Goal: Task Accomplishment & Management: Manage account settings

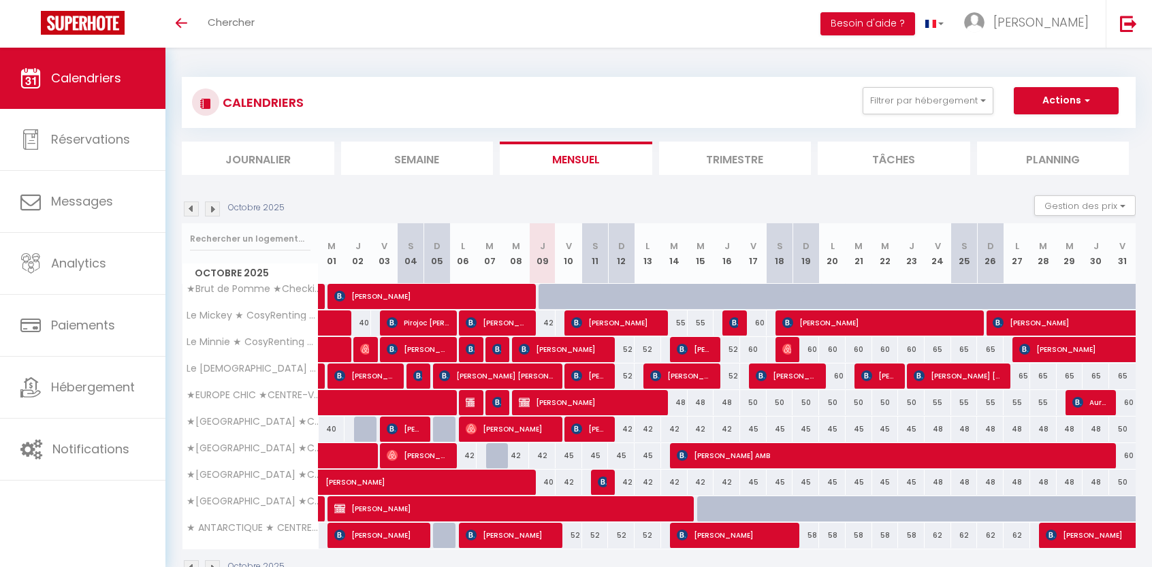
click at [717, 159] on li "Trimestre" at bounding box center [735, 158] width 152 height 33
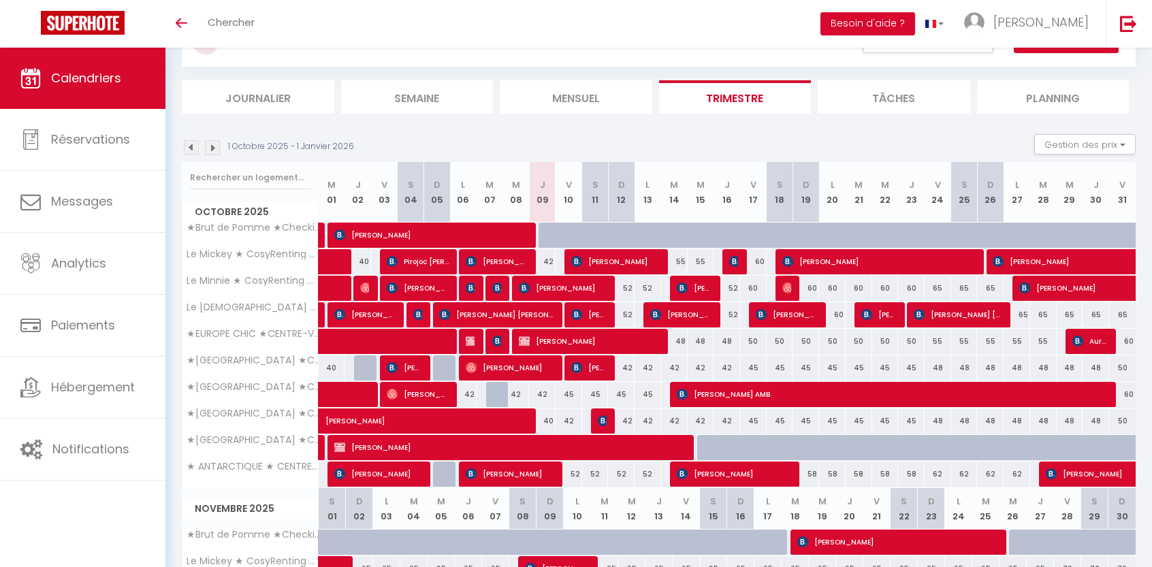
scroll to position [125, 0]
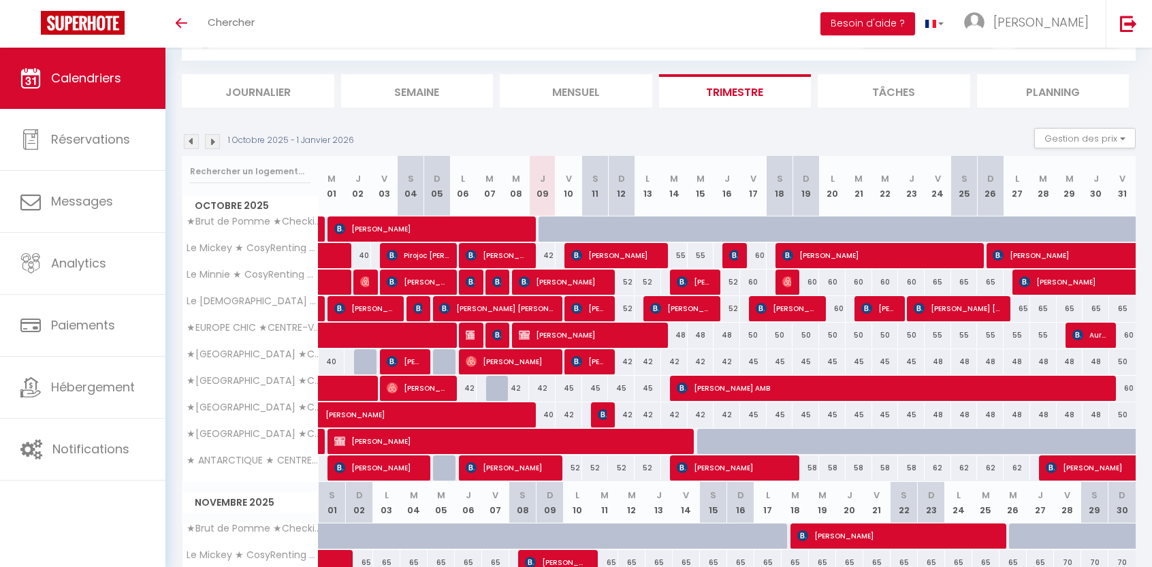
click at [626, 412] on div "42" at bounding box center [621, 414] width 27 height 25
type input "42"
type input "Dim 12 Octobre 2025"
type input "Lun 13 Octobre 2025"
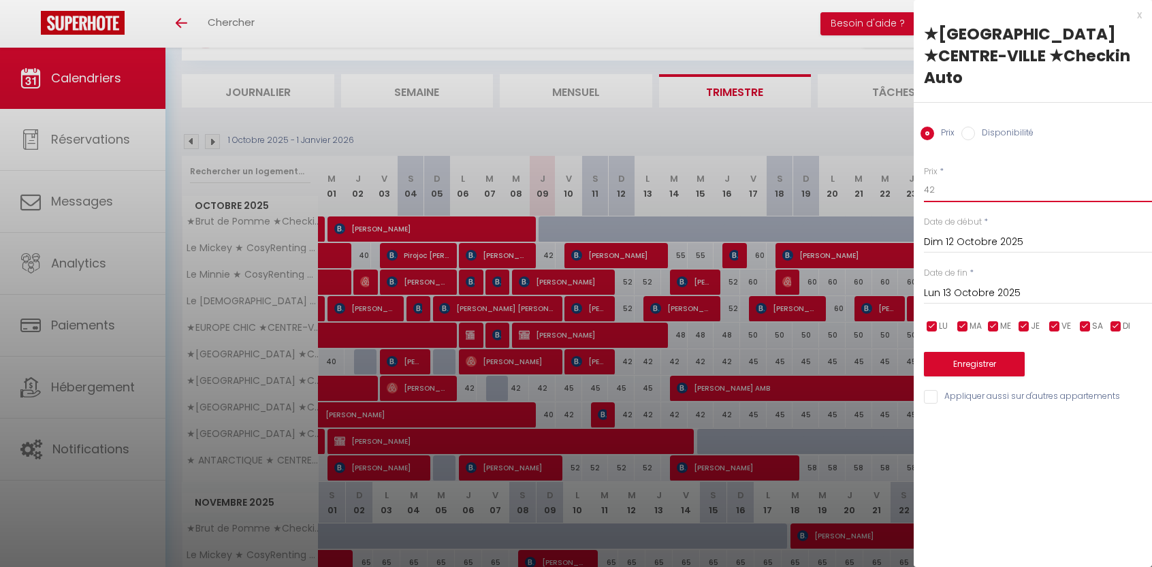
click at [947, 178] on input "42" at bounding box center [1038, 190] width 228 height 25
type input "40"
click at [935, 233] on input "Dim 12 Octobre 2025" at bounding box center [1038, 242] width 228 height 18
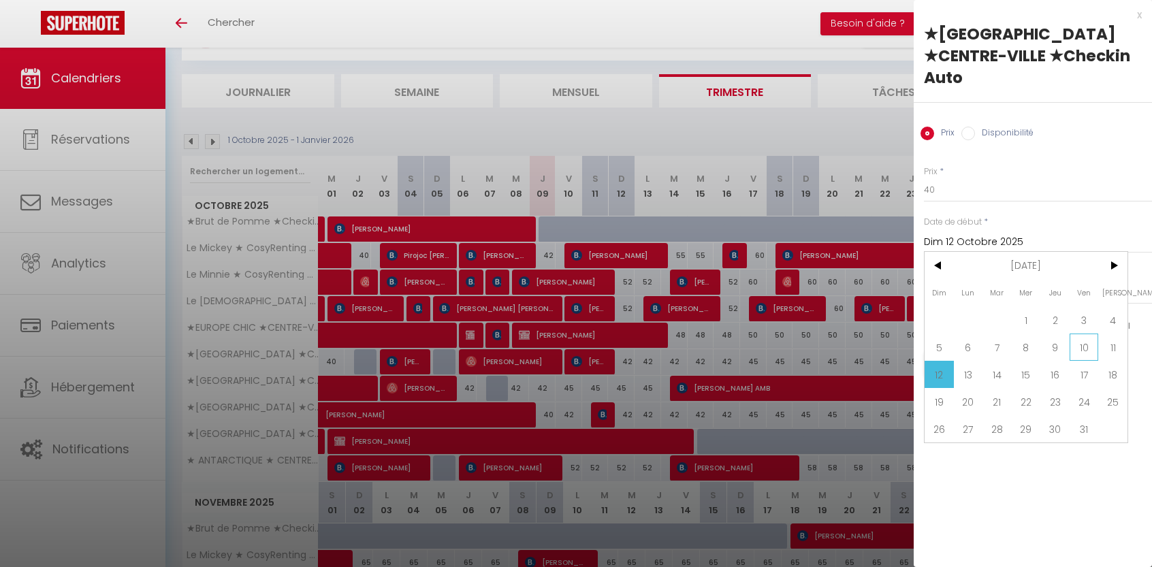
click at [1075, 334] on span "10" at bounding box center [1083, 347] width 29 height 27
type input "Ven 10 Octobre 2025"
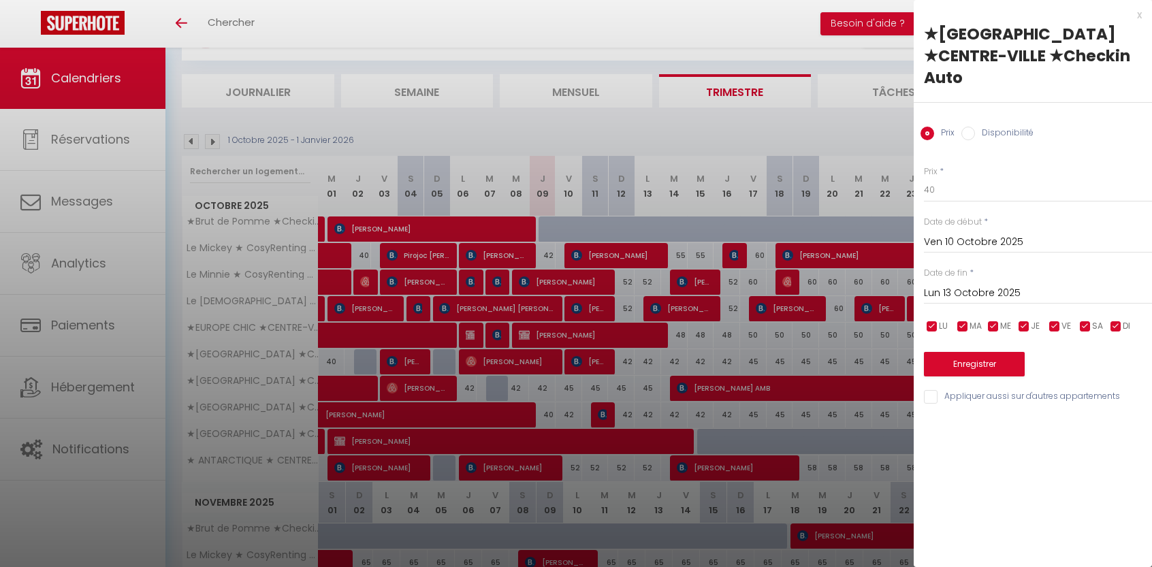
click at [1002, 285] on input "Lun 13 Octobre 2025" at bounding box center [1038, 294] width 228 height 18
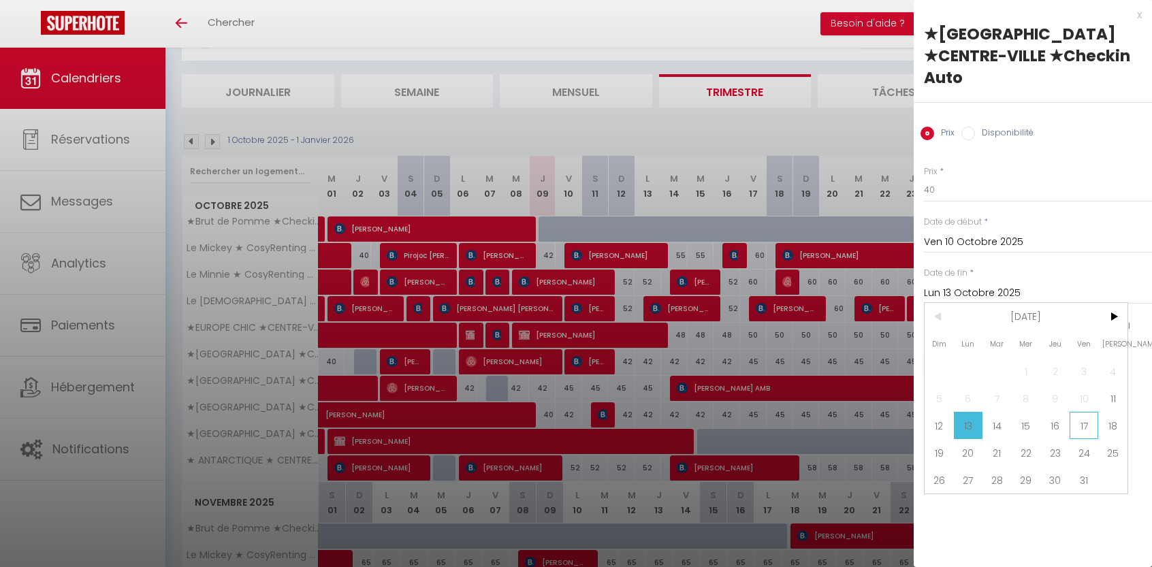
click at [1090, 412] on span "17" at bounding box center [1083, 425] width 29 height 27
type input "Ven 17 Octobre 2025"
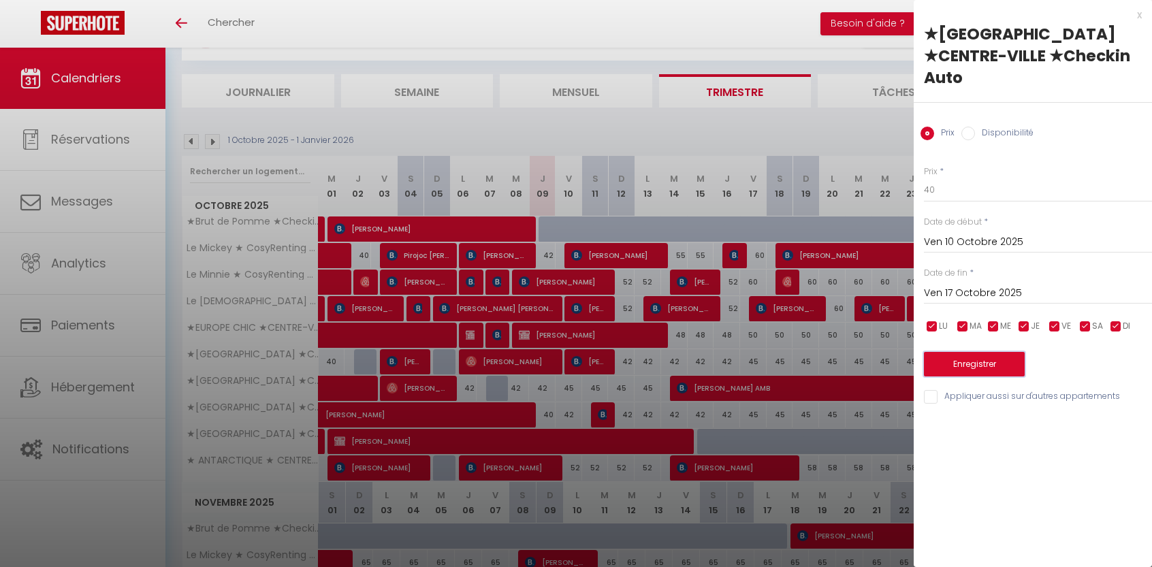
click at [967, 352] on button "Enregistrer" at bounding box center [974, 364] width 101 height 25
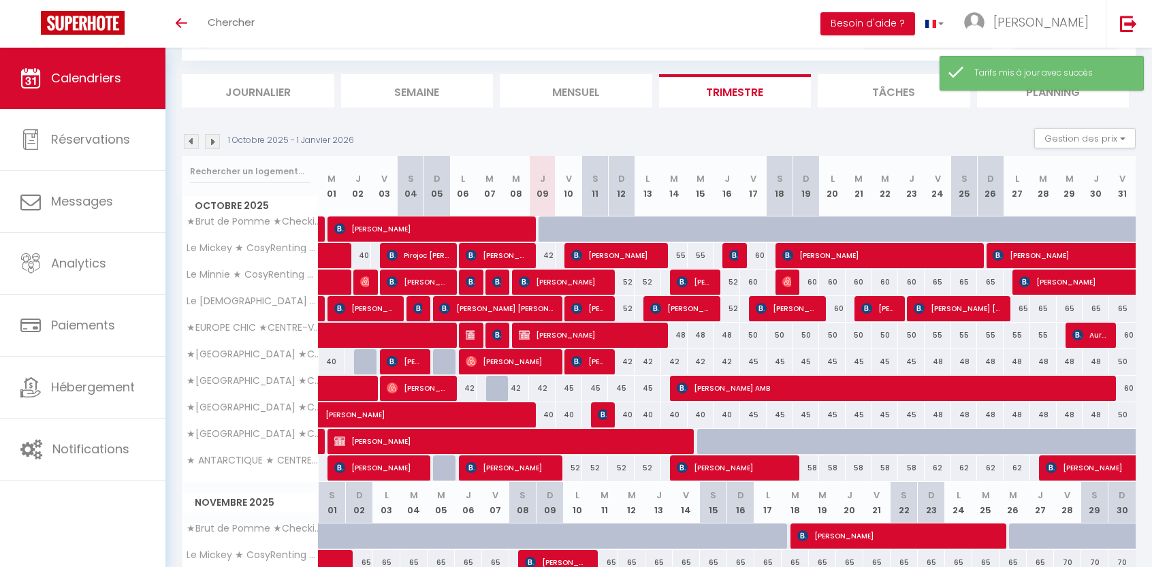
click at [758, 413] on div "45" at bounding box center [753, 414] width 27 height 25
type input "45"
type input "Ven 17 Octobre 2025"
type input "[PERSON_NAME] 18 Octobre 2025"
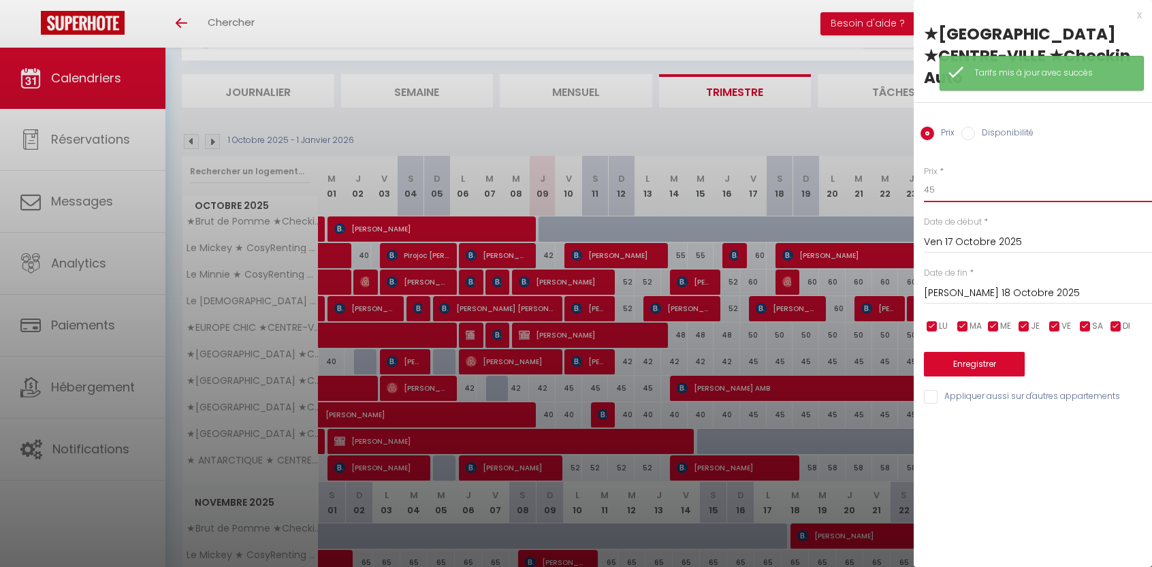
click at [955, 178] on input "45" at bounding box center [1038, 190] width 228 height 25
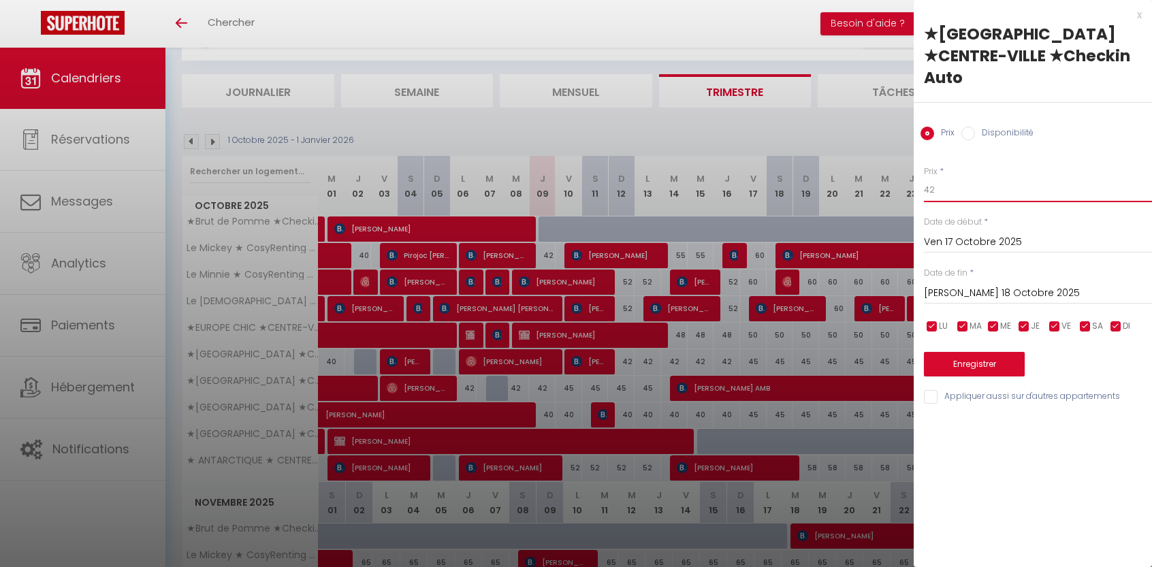
type input "42"
click at [962, 285] on input "[PERSON_NAME] 18 Octobre 2025" at bounding box center [1038, 294] width 228 height 18
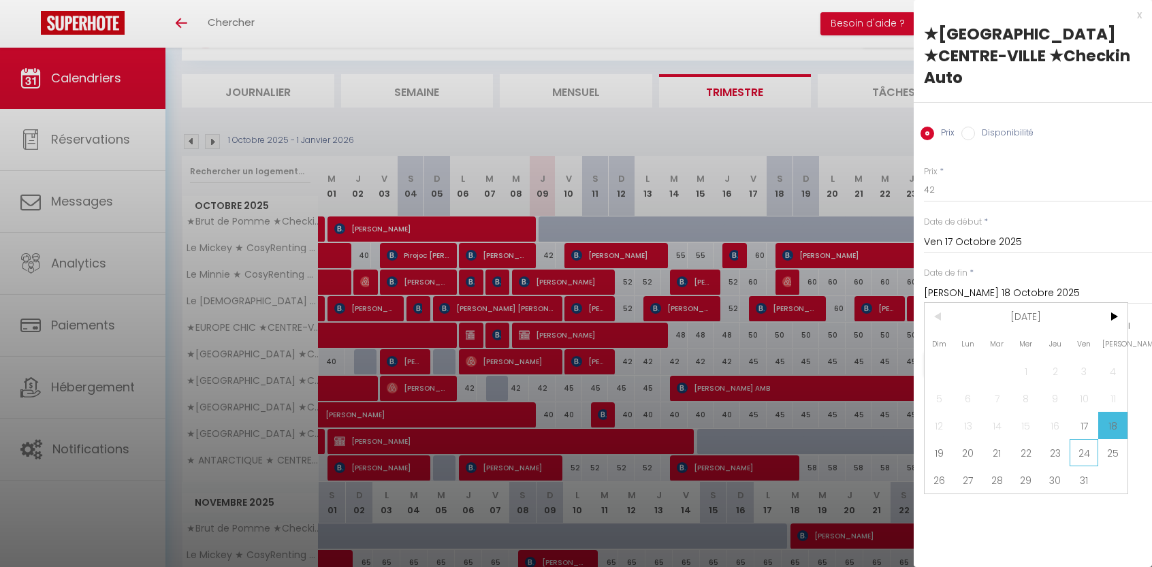
click at [1081, 439] on span "24" at bounding box center [1083, 452] width 29 height 27
type input "Ven 24 Octobre 2025"
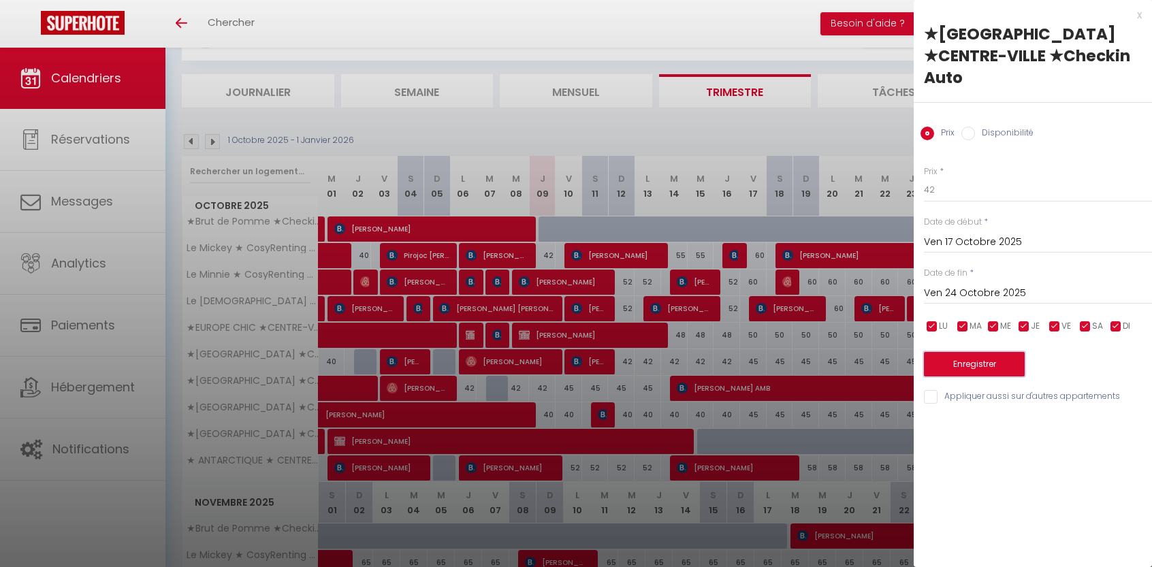
click at [983, 352] on button "Enregistrer" at bounding box center [974, 364] width 101 height 25
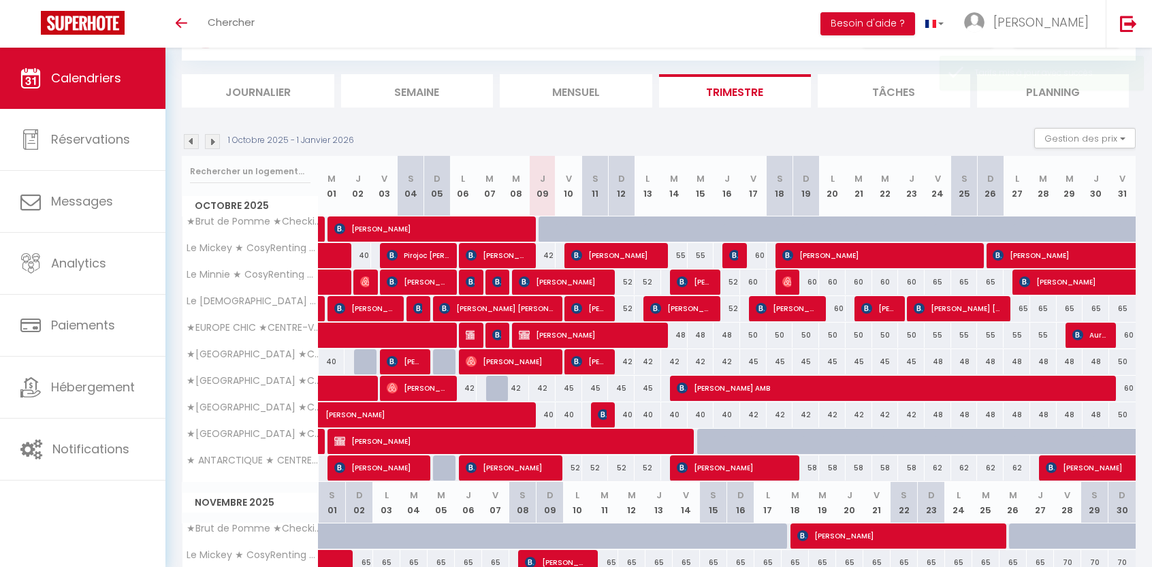
click at [626, 359] on div "42" at bounding box center [621, 361] width 27 height 25
type input "42"
type input "Dim 12 Octobre 2025"
type input "Lun 13 Octobre 2025"
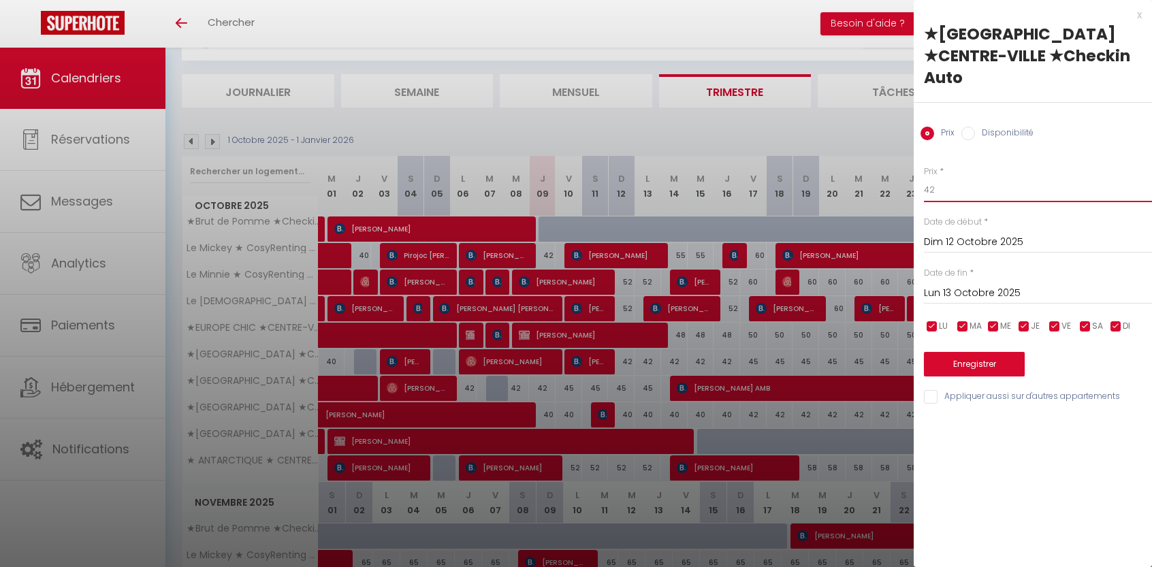
click at [941, 178] on input "42" at bounding box center [1038, 190] width 228 height 25
type input "40"
click at [968, 285] on input "Lun 13 Octobre 2025" at bounding box center [1038, 294] width 228 height 18
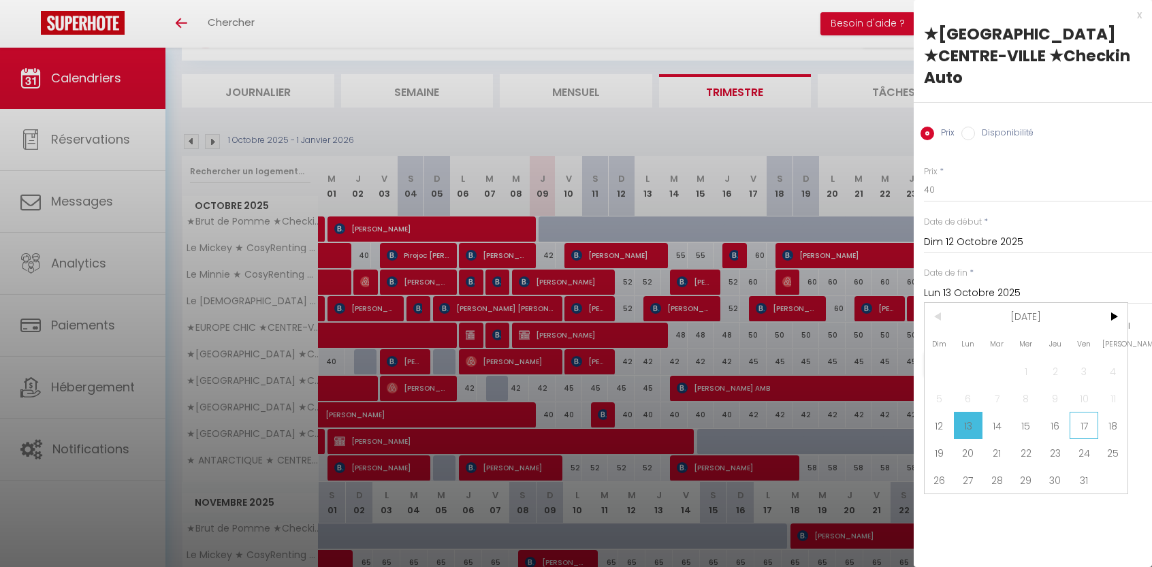
click at [1078, 412] on span "17" at bounding box center [1083, 425] width 29 height 27
type input "Ven 17 Octobre 2025"
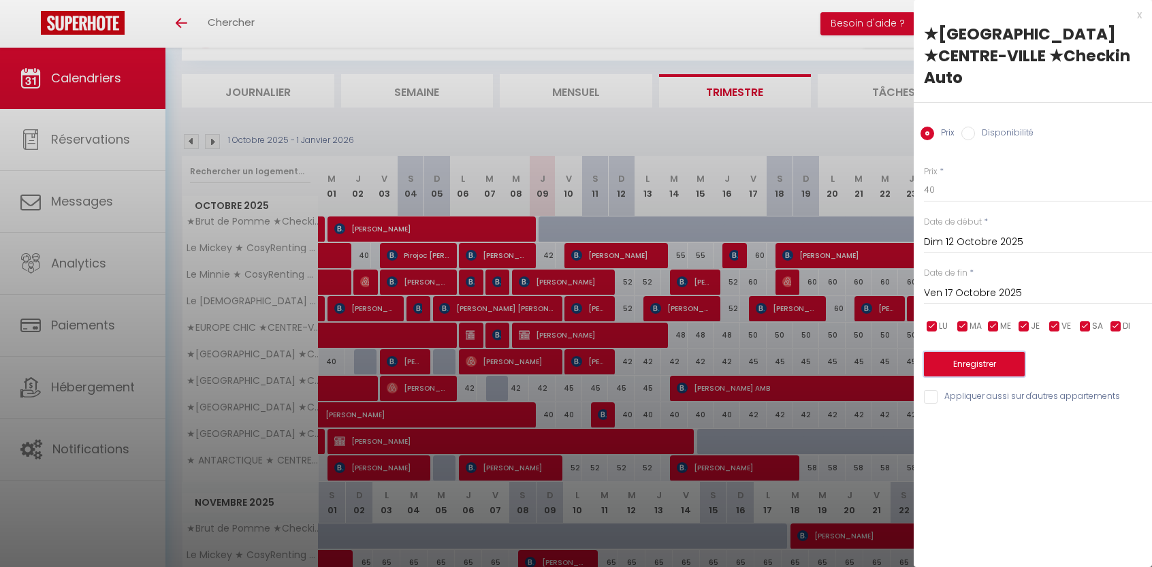
click at [957, 352] on button "Enregistrer" at bounding box center [974, 364] width 101 height 25
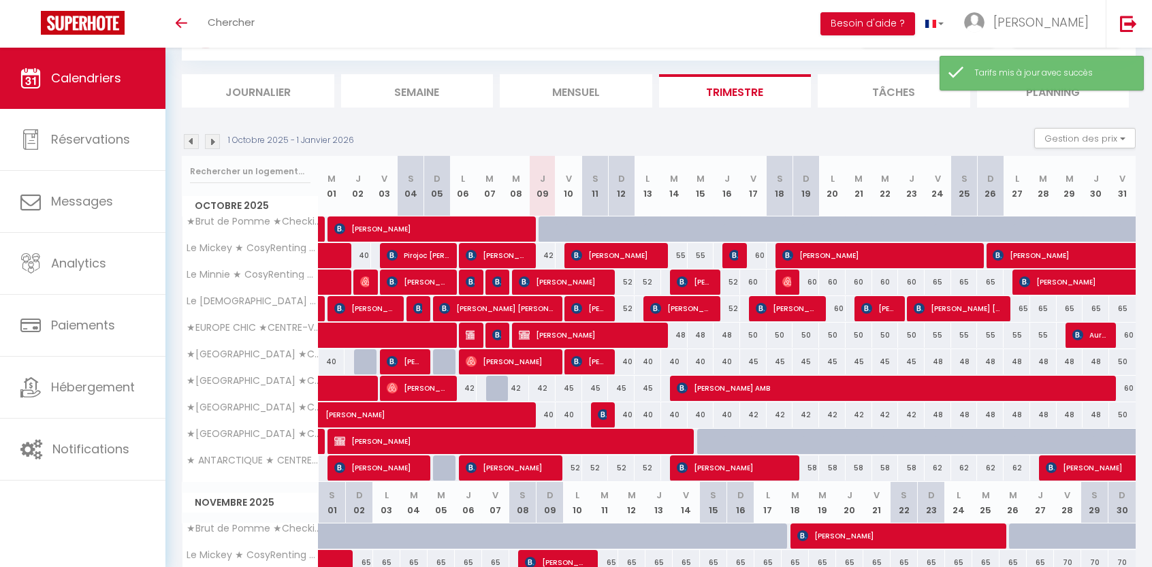
click at [755, 361] on div "45" at bounding box center [753, 361] width 27 height 25
type input "45"
type input "Ven 17 Octobre 2025"
type input "[PERSON_NAME] 18 Octobre 2025"
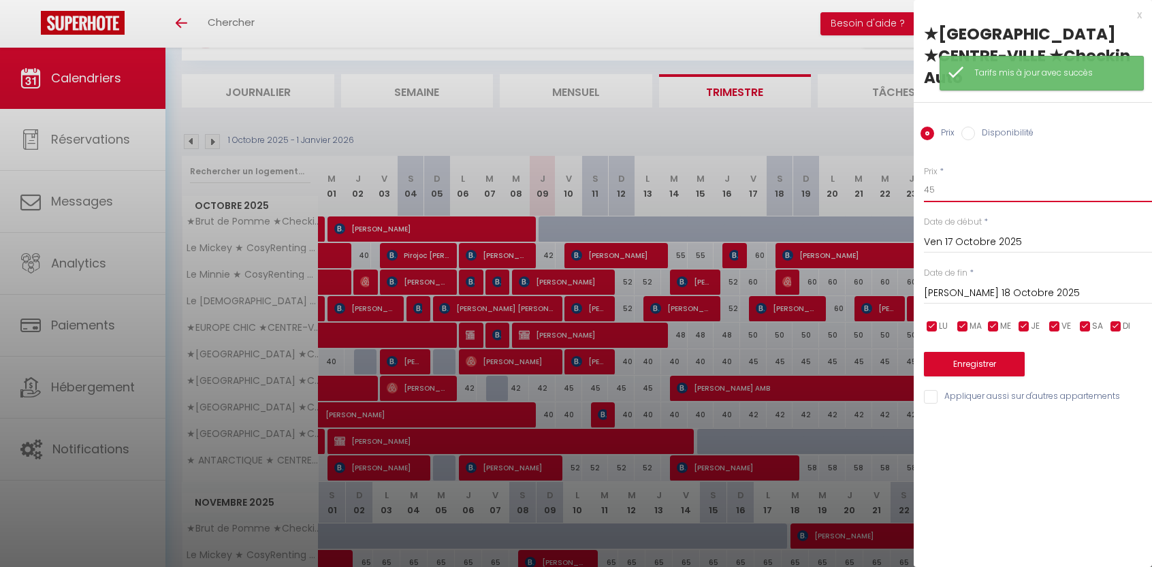
click at [945, 178] on input "45" at bounding box center [1038, 190] width 228 height 25
type input "42"
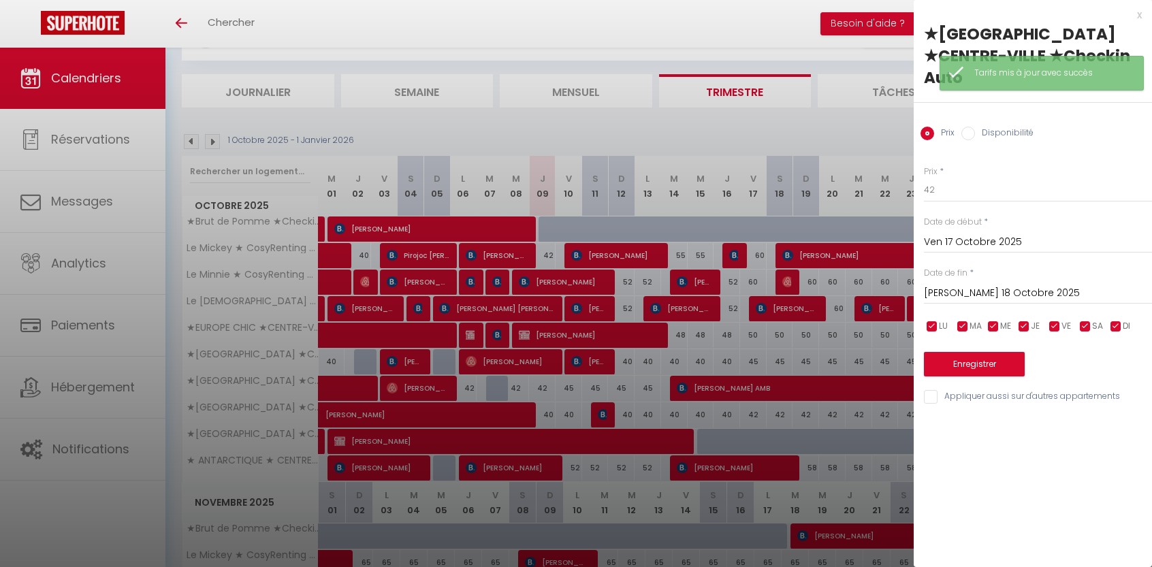
click at [981, 285] on input "[PERSON_NAME] 18 Octobre 2025" at bounding box center [1038, 294] width 228 height 18
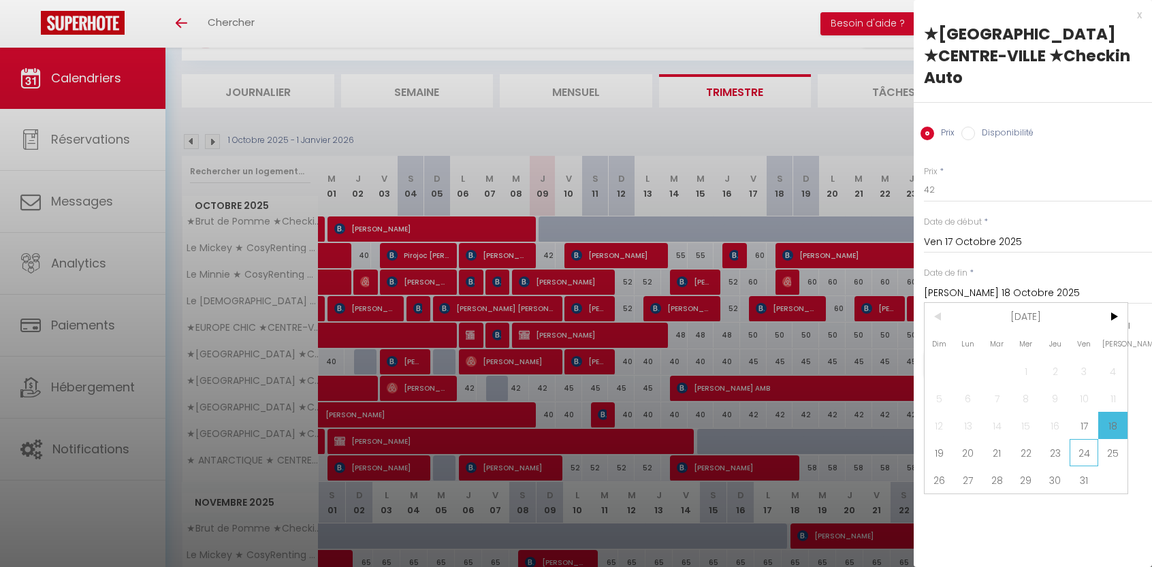
click at [1081, 439] on span "24" at bounding box center [1083, 452] width 29 height 27
type input "Ven 24 Octobre 2025"
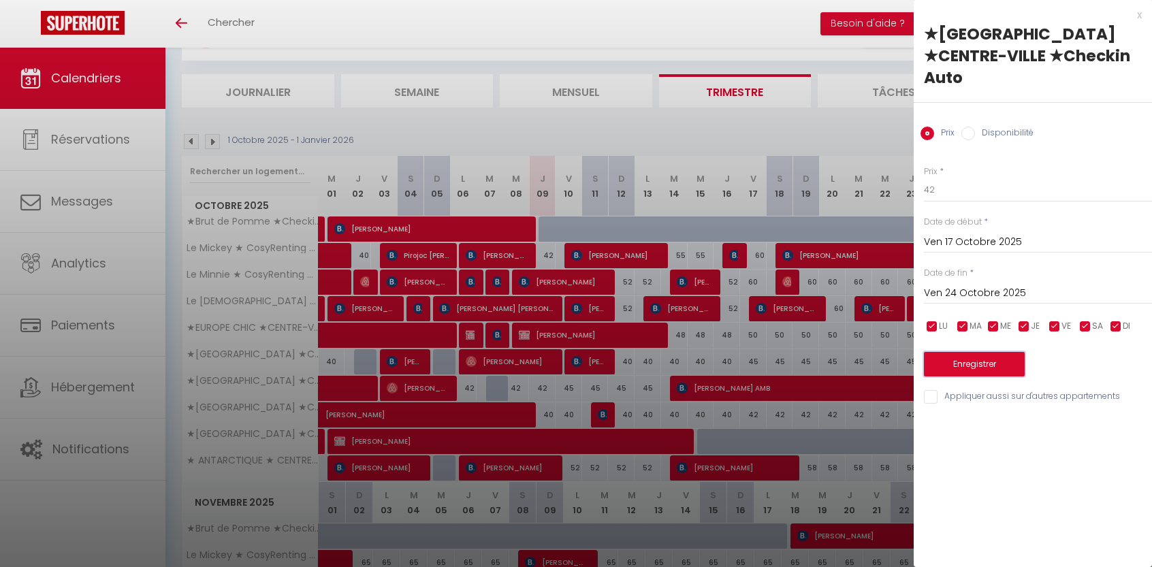
click at [977, 352] on button "Enregistrer" at bounding box center [974, 364] width 101 height 25
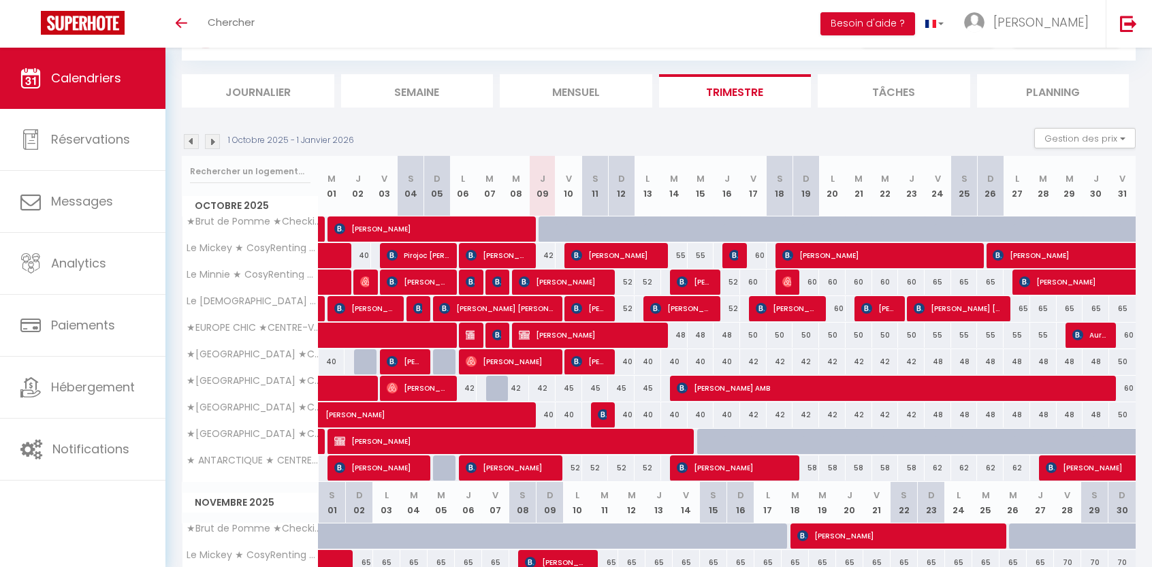
click at [577, 468] on div "52" at bounding box center [568, 467] width 27 height 25
type input "52"
type input "Ven 10 Octobre 2025"
type input "[PERSON_NAME] 11 Octobre 2025"
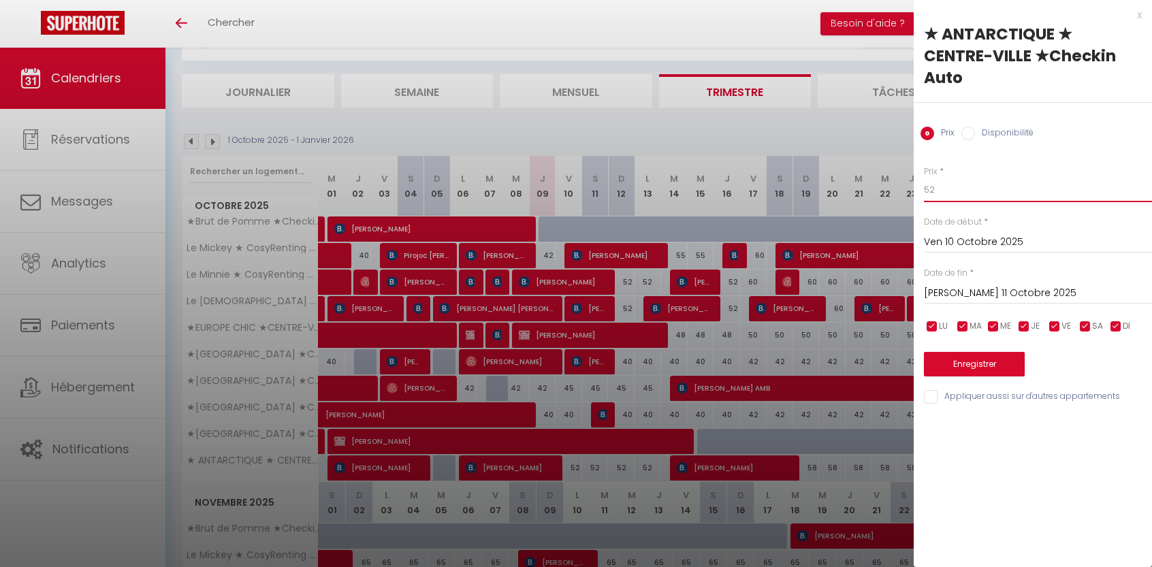
click at [964, 178] on input "52" at bounding box center [1038, 190] width 228 height 25
type input "50"
click at [954, 285] on input "[PERSON_NAME] 11 Octobre 2025" at bounding box center [1038, 294] width 228 height 18
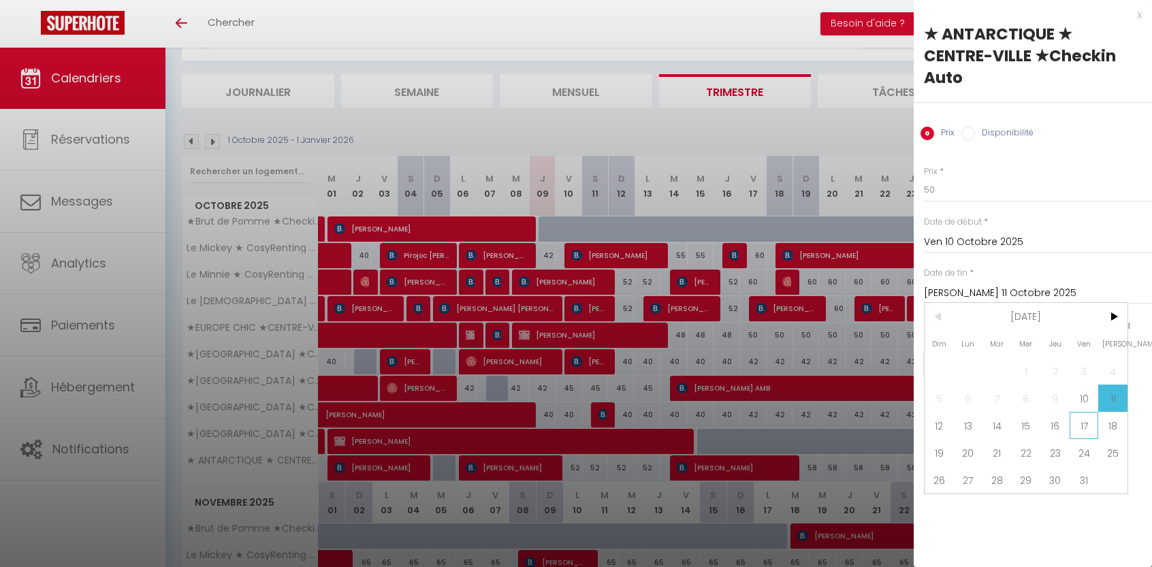
click at [1084, 412] on span "17" at bounding box center [1083, 425] width 29 height 27
type input "Ven 17 Octobre 2025"
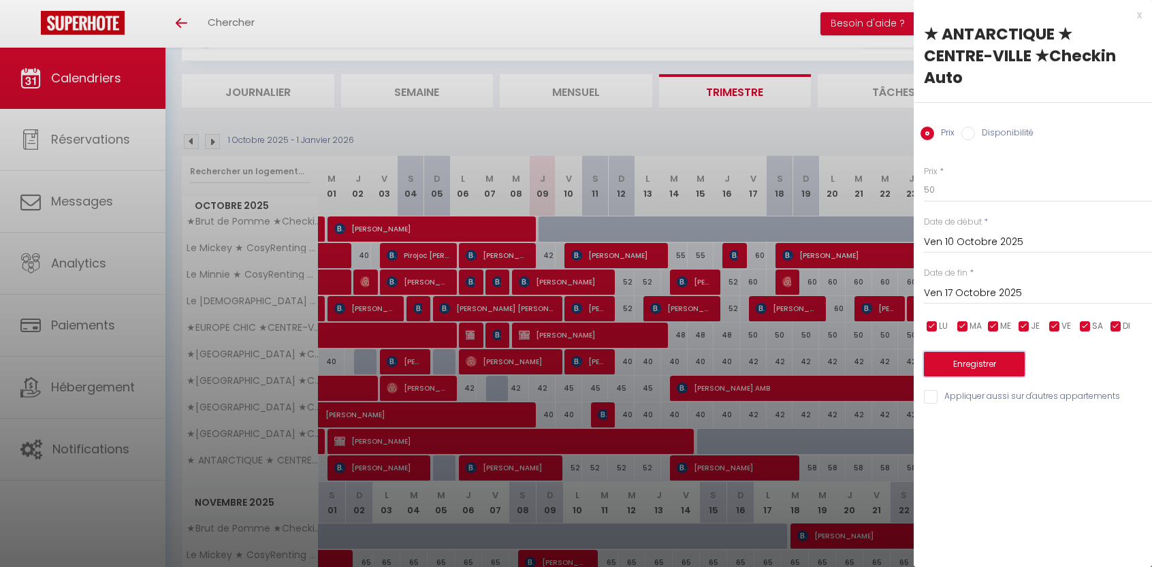
click at [961, 352] on button "Enregistrer" at bounding box center [974, 364] width 101 height 25
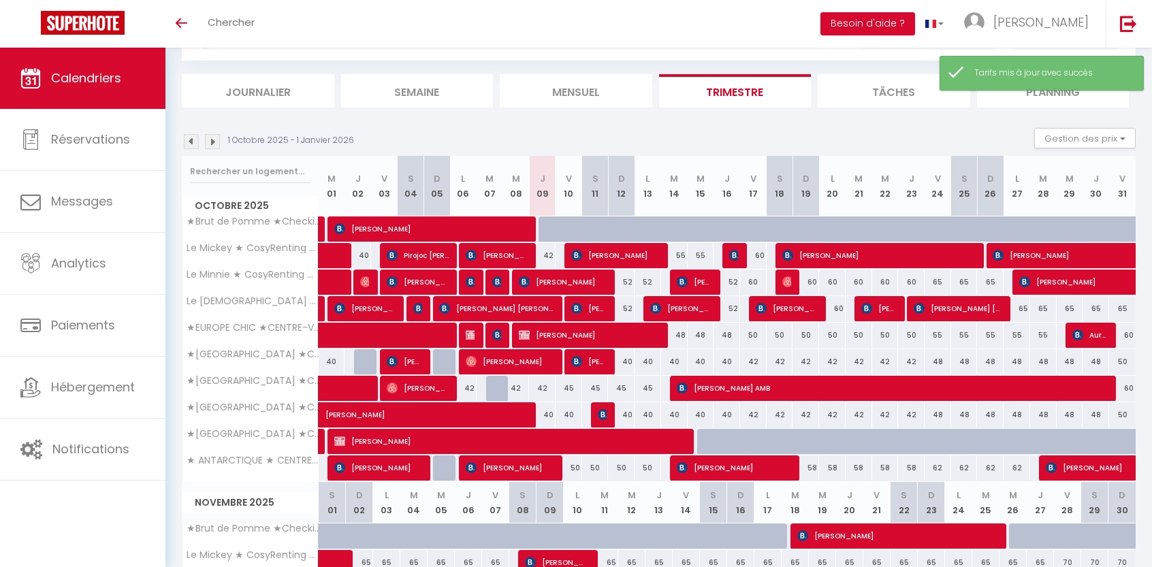
click at [809, 467] on div "58" at bounding box center [805, 467] width 27 height 25
type input "58"
type input "Dim 19 Octobre 2025"
type input "Lun 20 Octobre 2025"
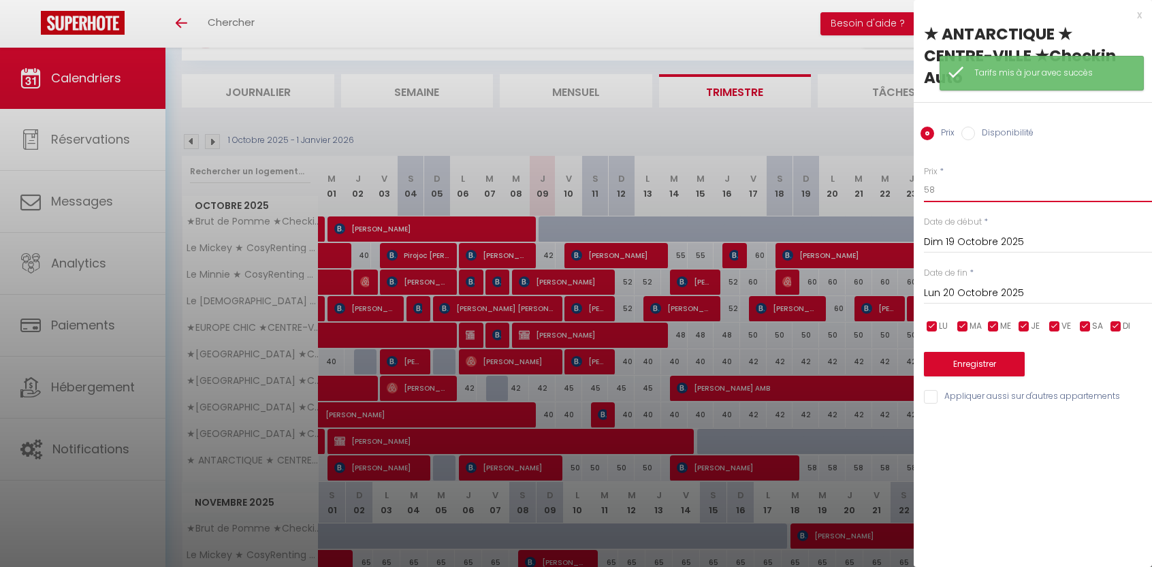
click at [934, 178] on input "58" at bounding box center [1038, 190] width 228 height 25
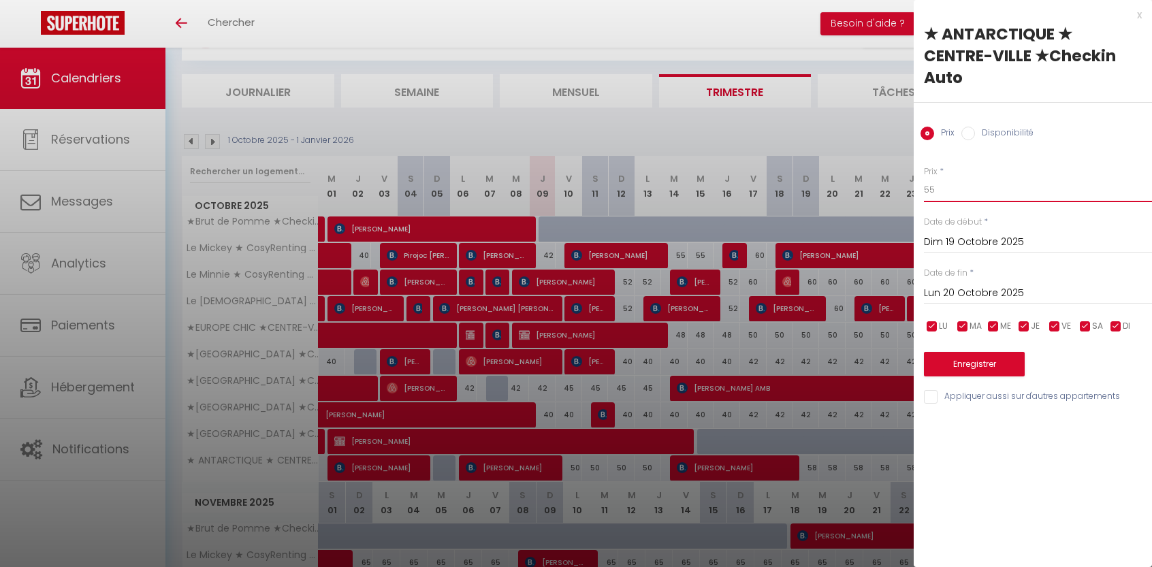
type input "55"
click at [982, 285] on input "Lun 20 Octobre 2025" at bounding box center [1038, 294] width 228 height 18
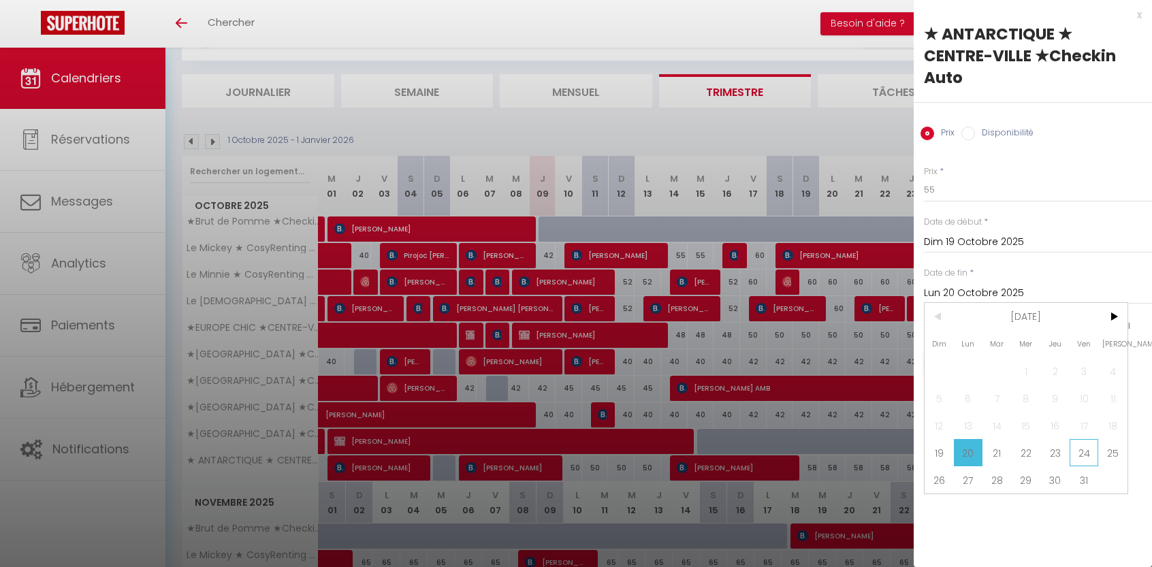
click at [1080, 439] on span "24" at bounding box center [1083, 452] width 29 height 27
type input "Ven 24 Octobre 2025"
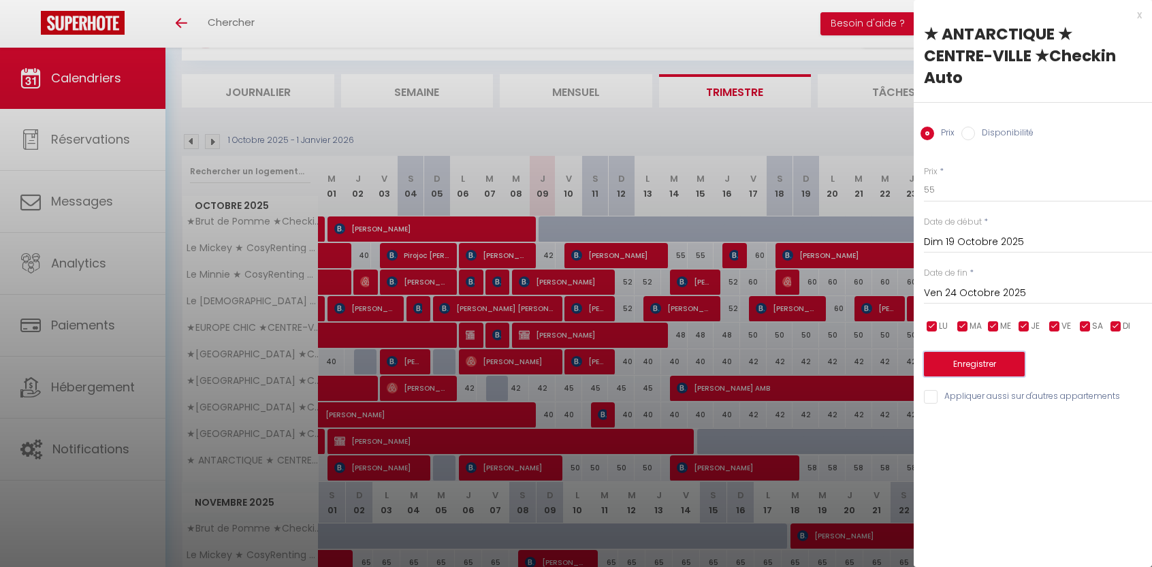
click at [971, 352] on button "Enregistrer" at bounding box center [974, 364] width 101 height 25
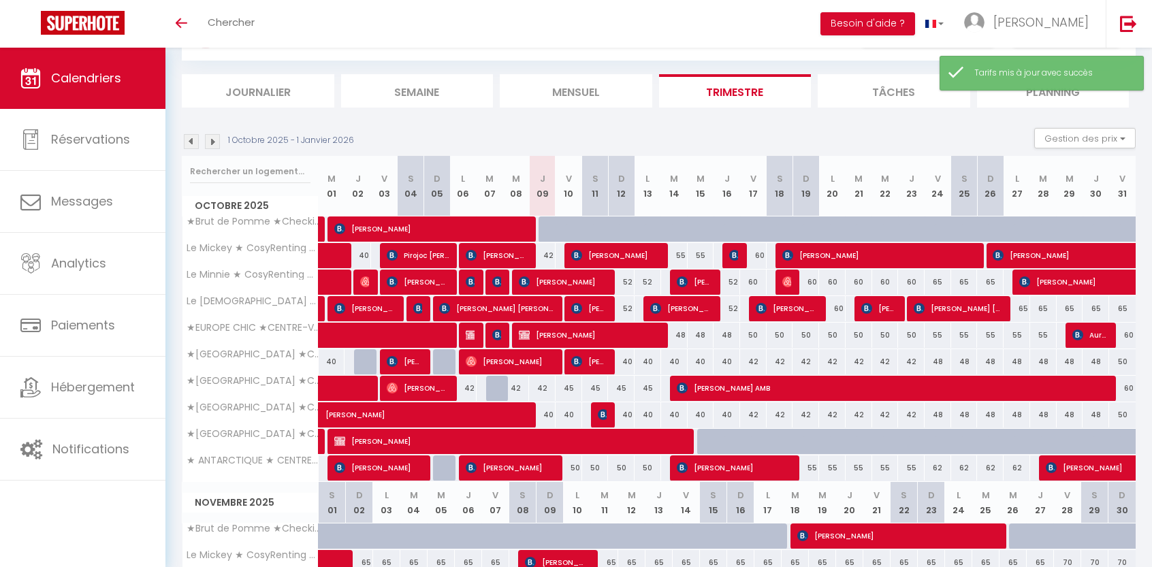
click at [939, 466] on div "62" at bounding box center [937, 467] width 27 height 25
type input "62"
type input "Ven 24 Octobre 2025"
type input "[PERSON_NAME] 25 Octobre 2025"
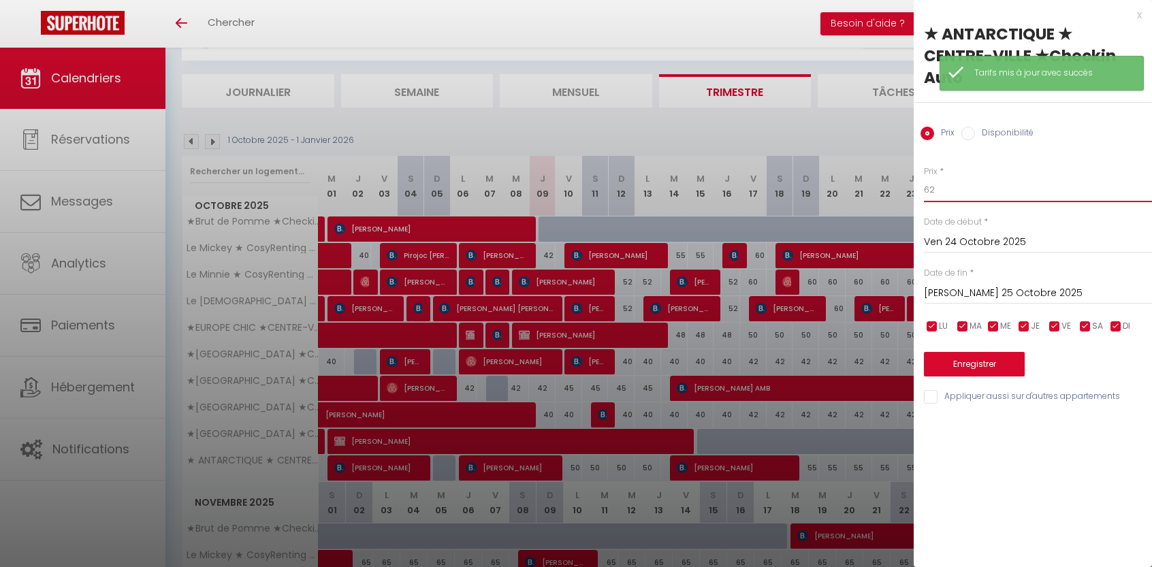
click at [975, 178] on input "62" at bounding box center [1038, 190] width 228 height 25
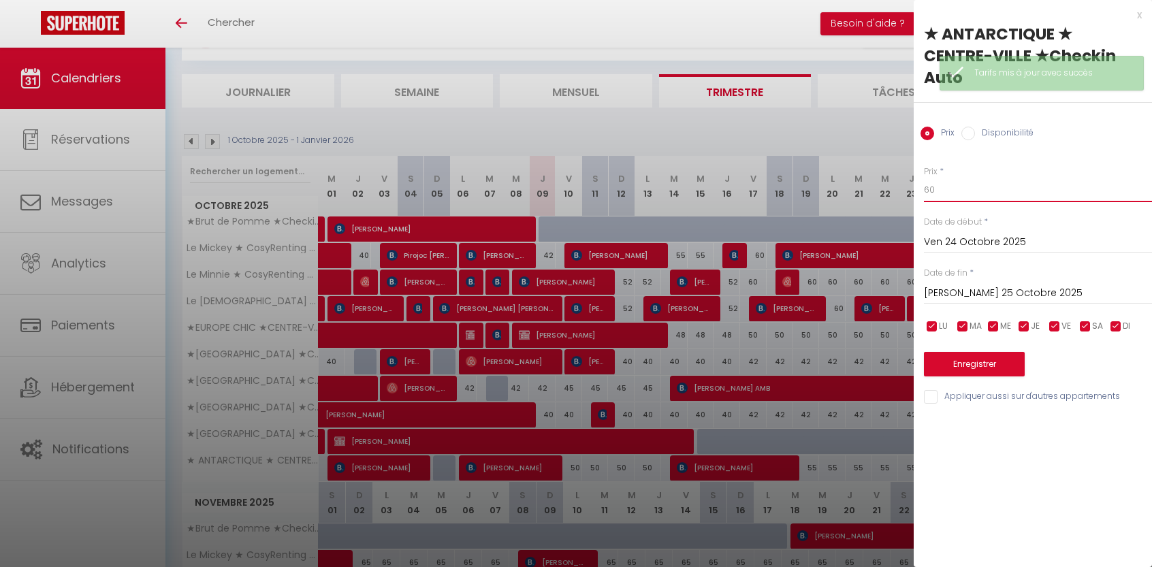
type input "60"
click at [994, 280] on div "[PERSON_NAME] 25 Octobre 2025 < [DATE] > Dim Lun Mar Mer Jeu Ven Sam 1 2 3 4 5 …" at bounding box center [1038, 292] width 228 height 25
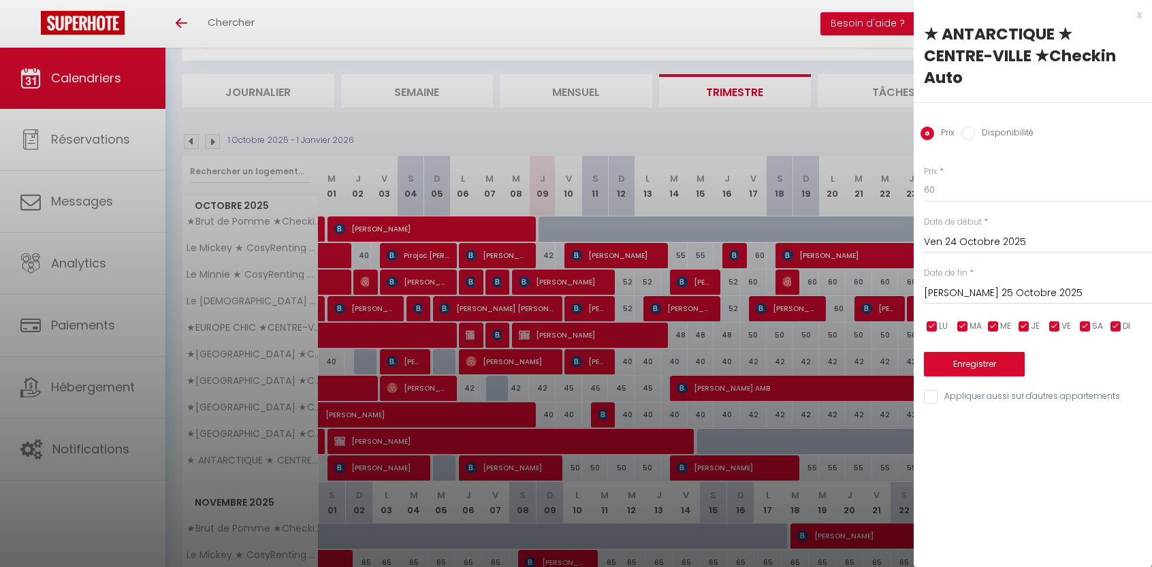
click at [984, 285] on input "[PERSON_NAME] 25 Octobre 2025" at bounding box center [1038, 294] width 228 height 18
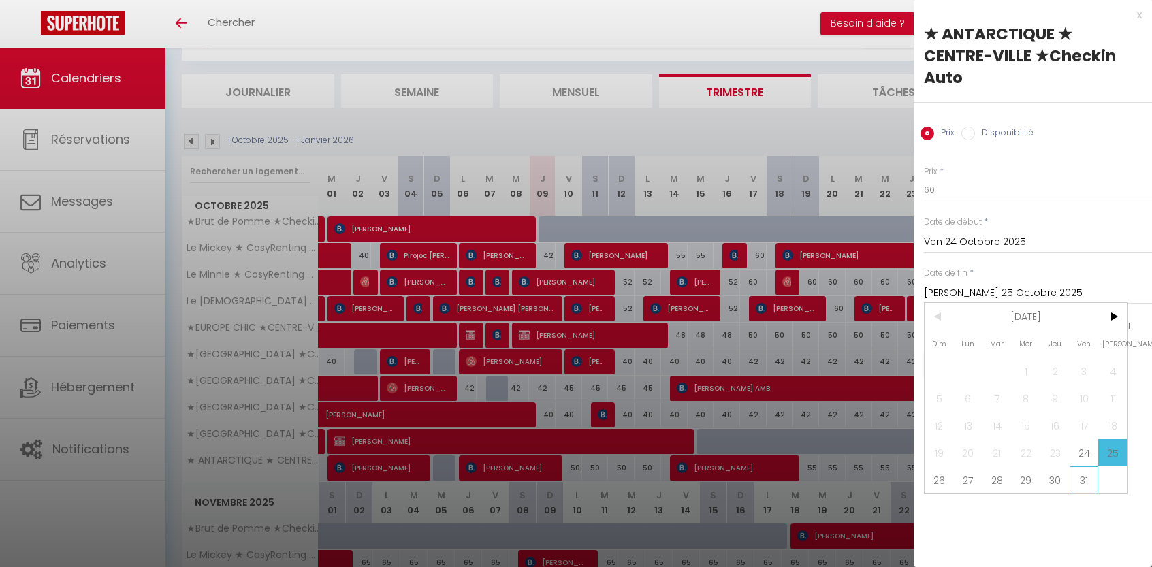
click at [1080, 466] on span "31" at bounding box center [1083, 479] width 29 height 27
type input "Ven 31 Octobre 2025"
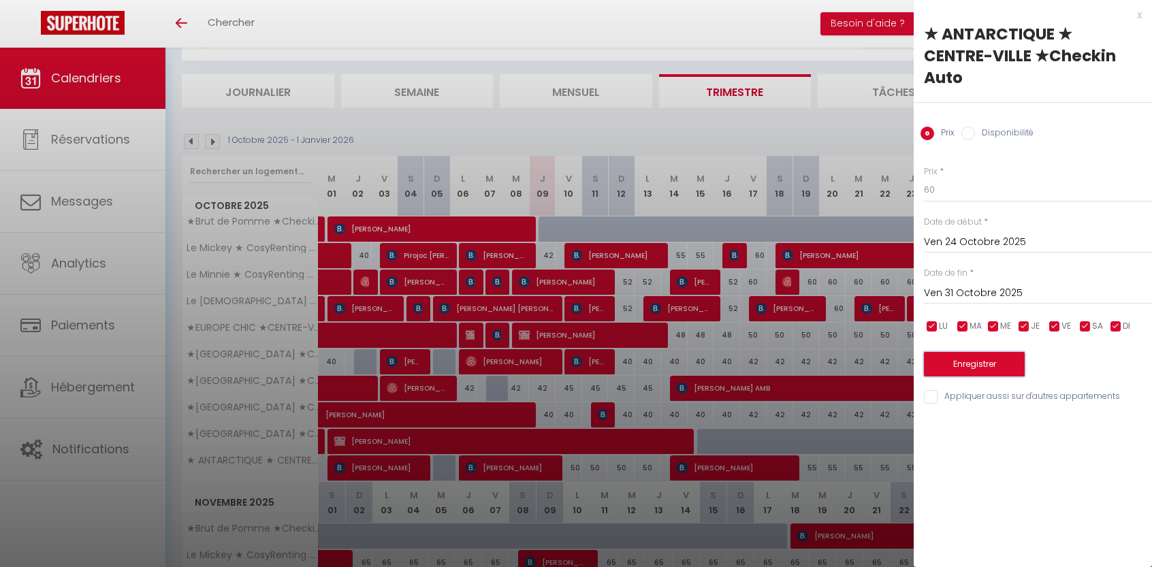
click at [982, 352] on button "Enregistrer" at bounding box center [974, 364] width 101 height 25
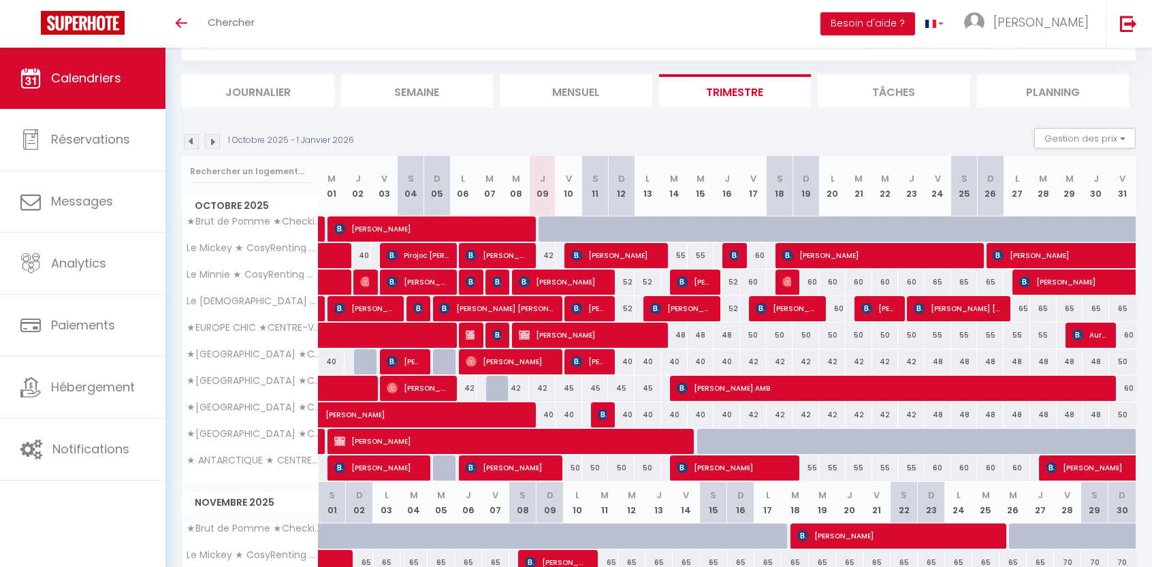
click at [541, 387] on div "42" at bounding box center [542, 388] width 27 height 25
type input "42"
type input "Jeu 09 Octobre 2025"
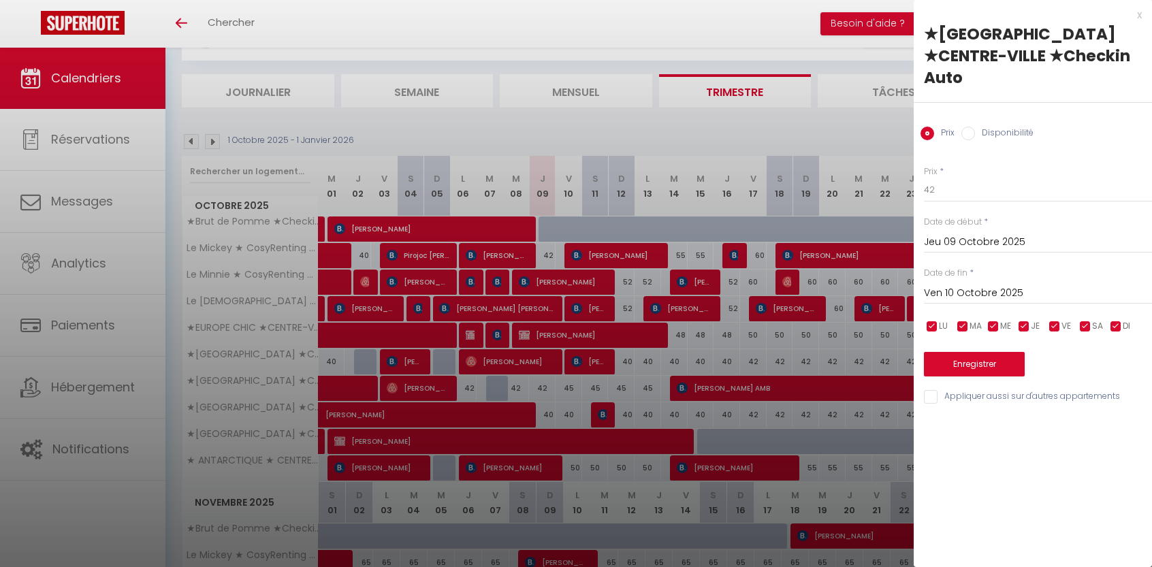
click at [969, 285] on input "Ven 10 Octobre 2025" at bounding box center [1038, 294] width 228 height 18
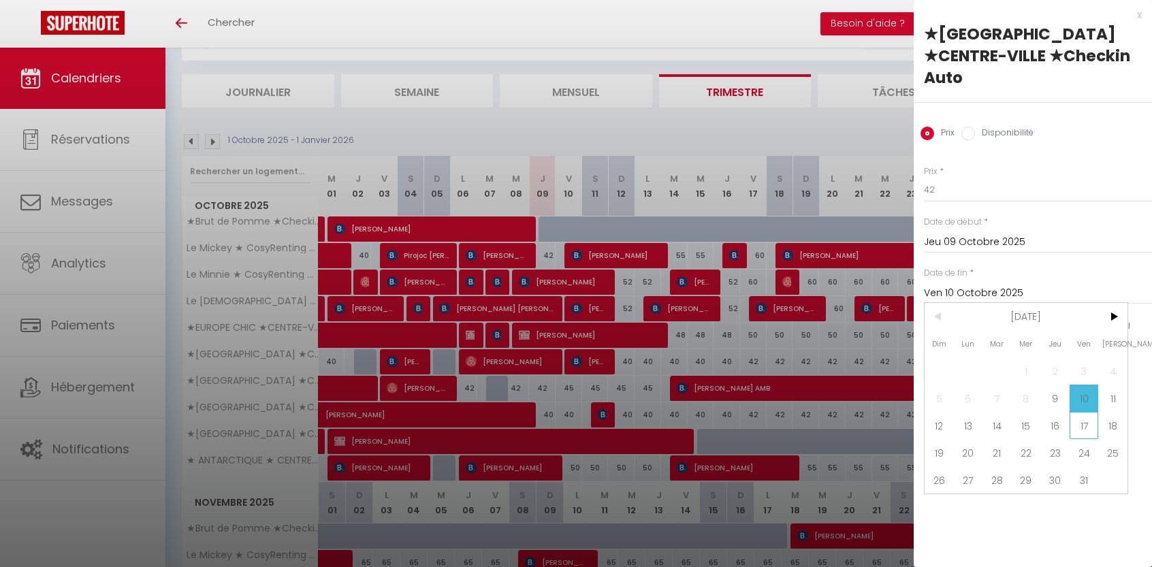
click at [1082, 412] on span "17" at bounding box center [1083, 425] width 29 height 27
type input "Ven 17 Octobre 2025"
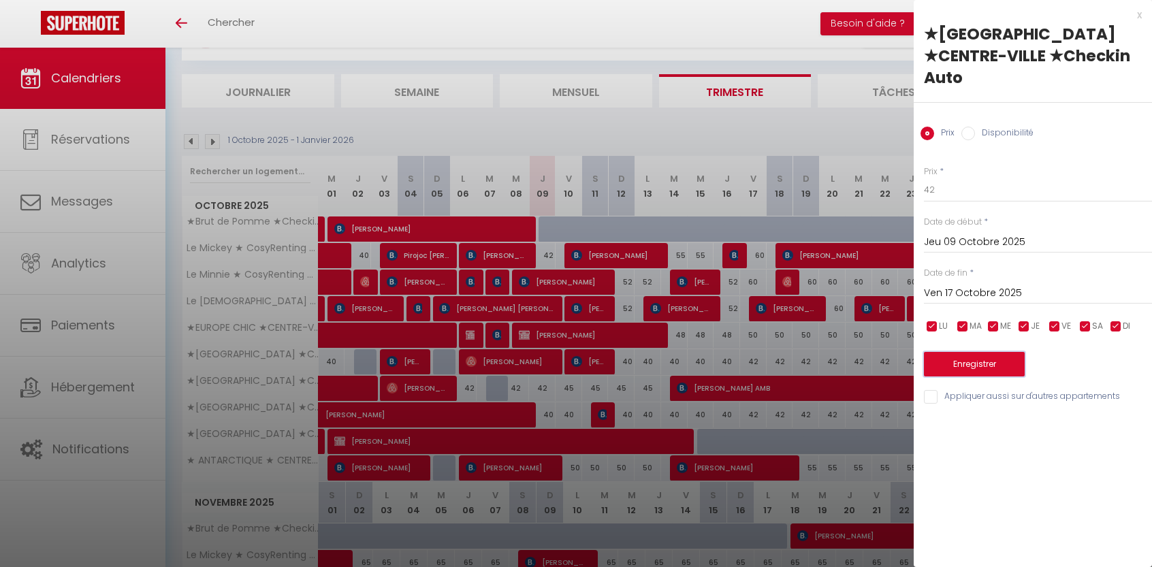
click at [974, 352] on button "Enregistrer" at bounding box center [974, 364] width 101 height 25
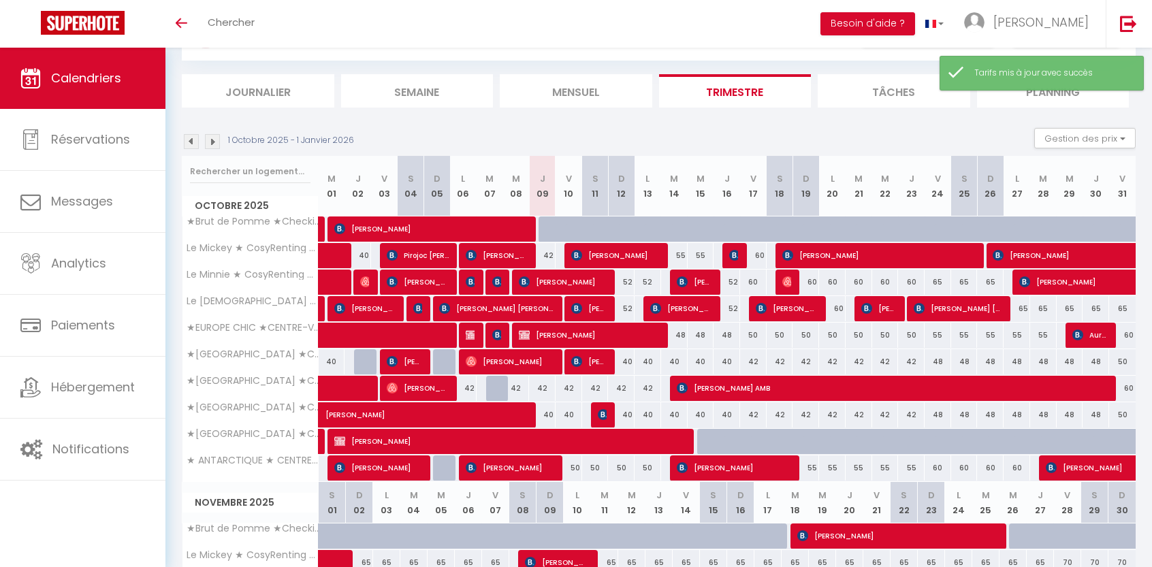
click at [683, 333] on div "48" at bounding box center [674, 335] width 27 height 25
type input "48"
type input "[DATE] Octobre 2025"
type input "Mer 15 Octobre 2025"
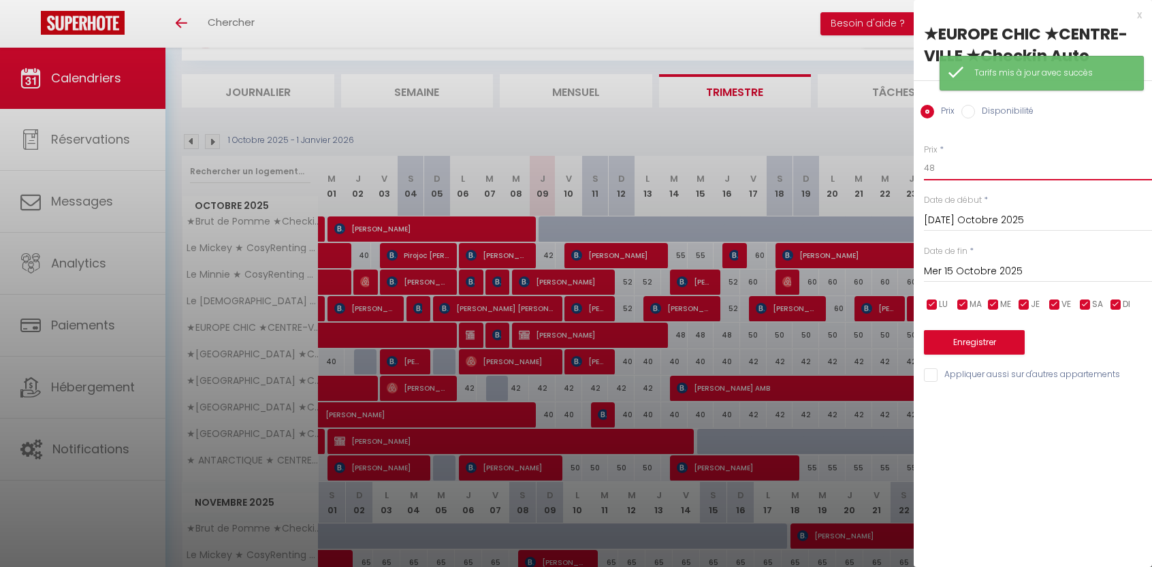
click at [969, 172] on input "48" at bounding box center [1038, 168] width 228 height 25
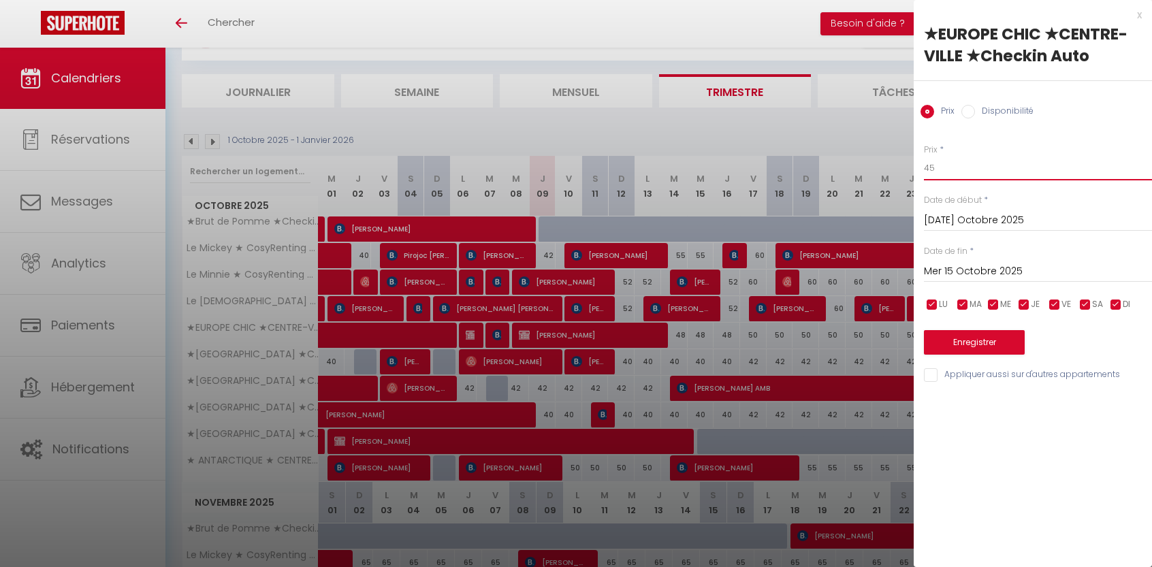
type input "45"
click at [972, 270] on input "Mer 15 Octobre 2025" at bounding box center [1038, 272] width 228 height 18
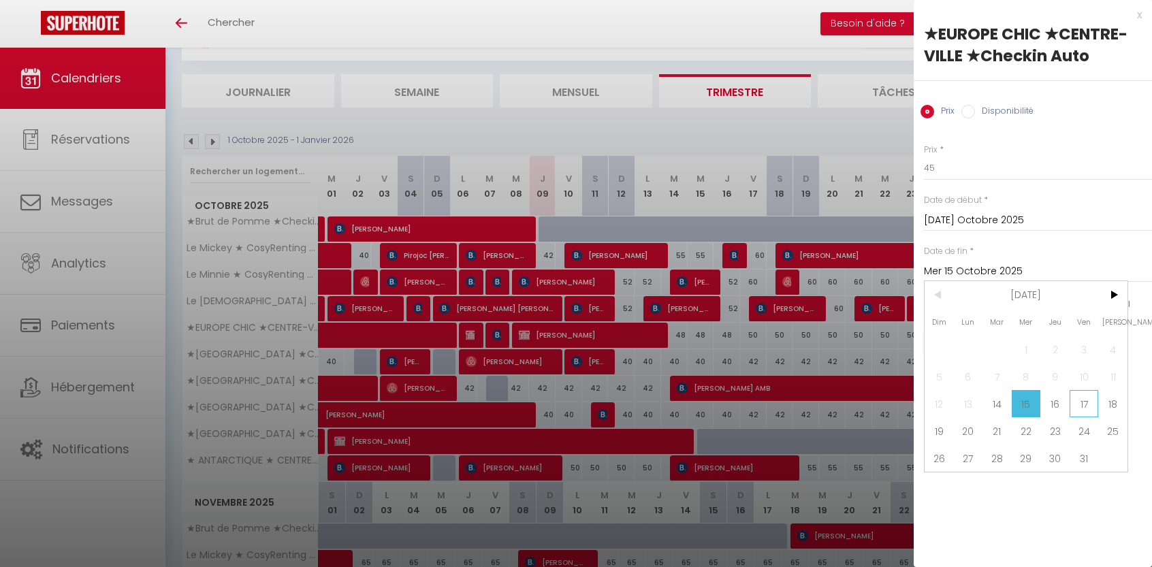
click at [1082, 395] on span "17" at bounding box center [1083, 403] width 29 height 27
type input "Ven 17 Octobre 2025"
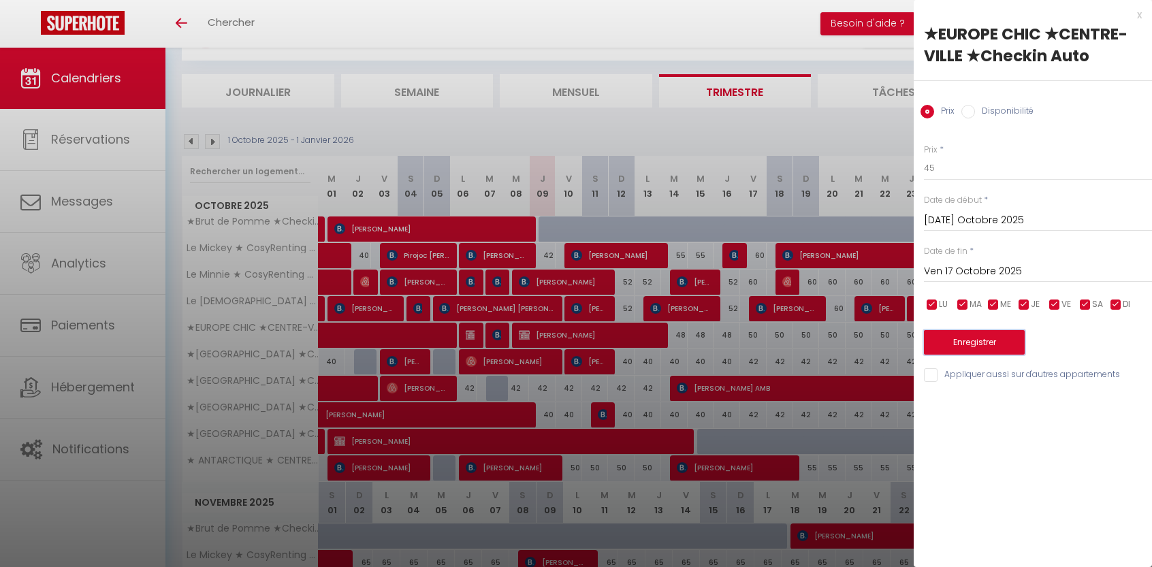
click at [988, 348] on button "Enregistrer" at bounding box center [974, 342] width 101 height 25
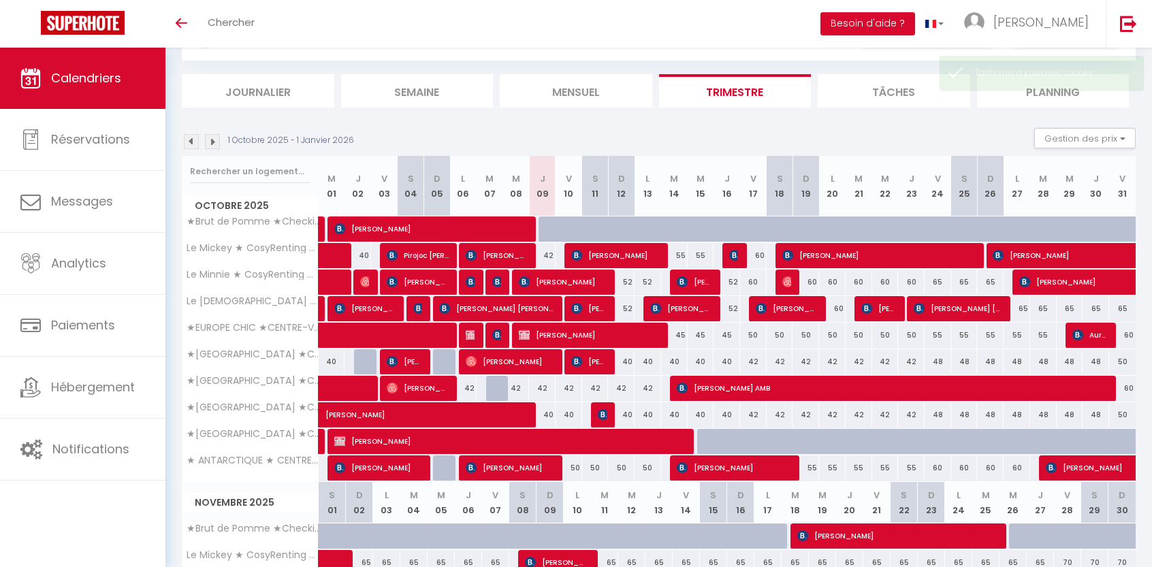
click at [754, 333] on div "50" at bounding box center [753, 335] width 27 height 25
type input "50"
type input "Ven 17 Octobre 2025"
type input "[PERSON_NAME] 18 Octobre 2025"
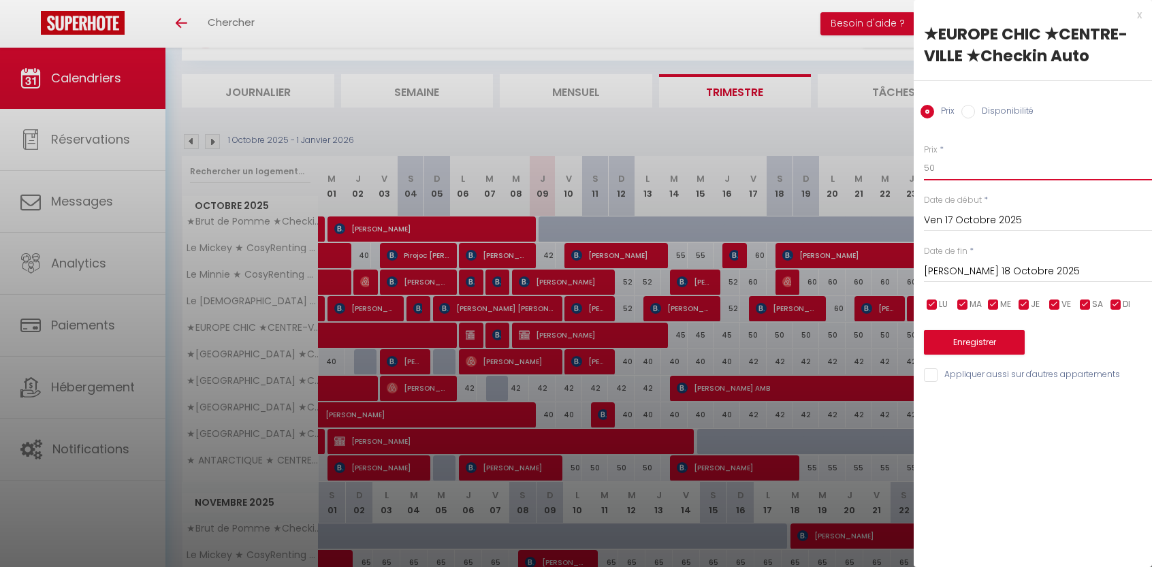
click at [958, 171] on input "50" at bounding box center [1038, 168] width 228 height 25
type input "5"
type input "48"
click at [977, 270] on input "[PERSON_NAME] 18 Octobre 2025" at bounding box center [1038, 272] width 228 height 18
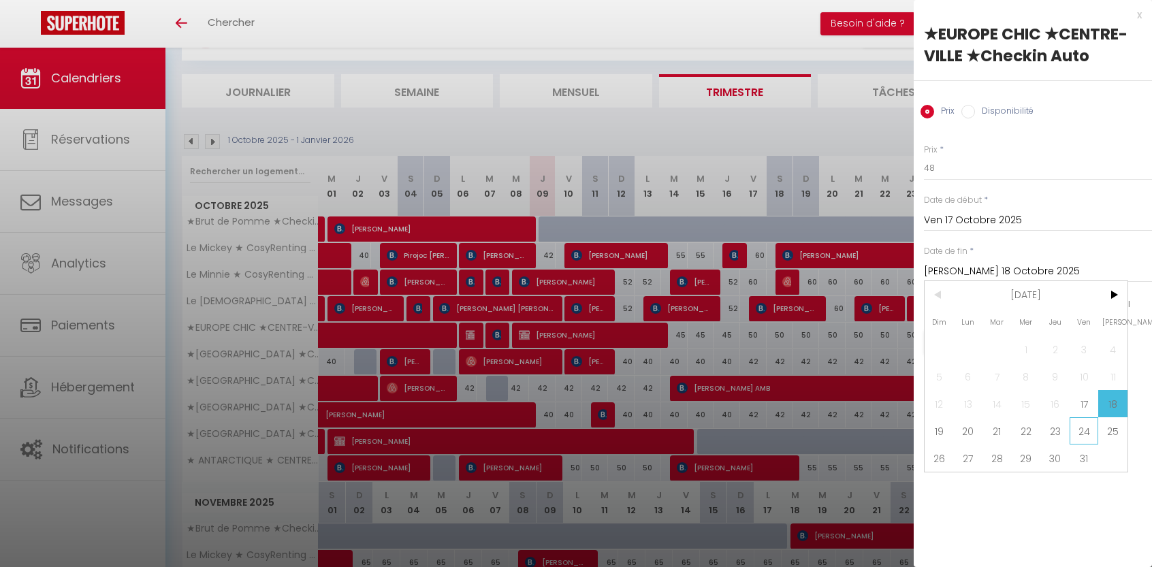
click at [1084, 430] on span "24" at bounding box center [1083, 430] width 29 height 27
type input "Ven 24 Octobre 2025"
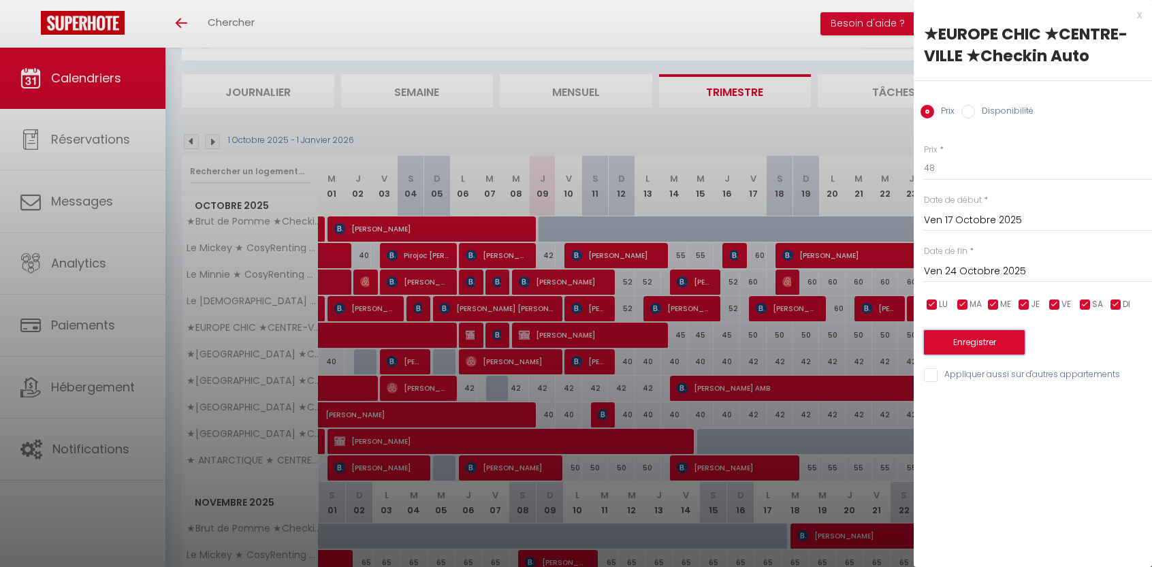
click at [974, 336] on button "Enregistrer" at bounding box center [974, 342] width 101 height 25
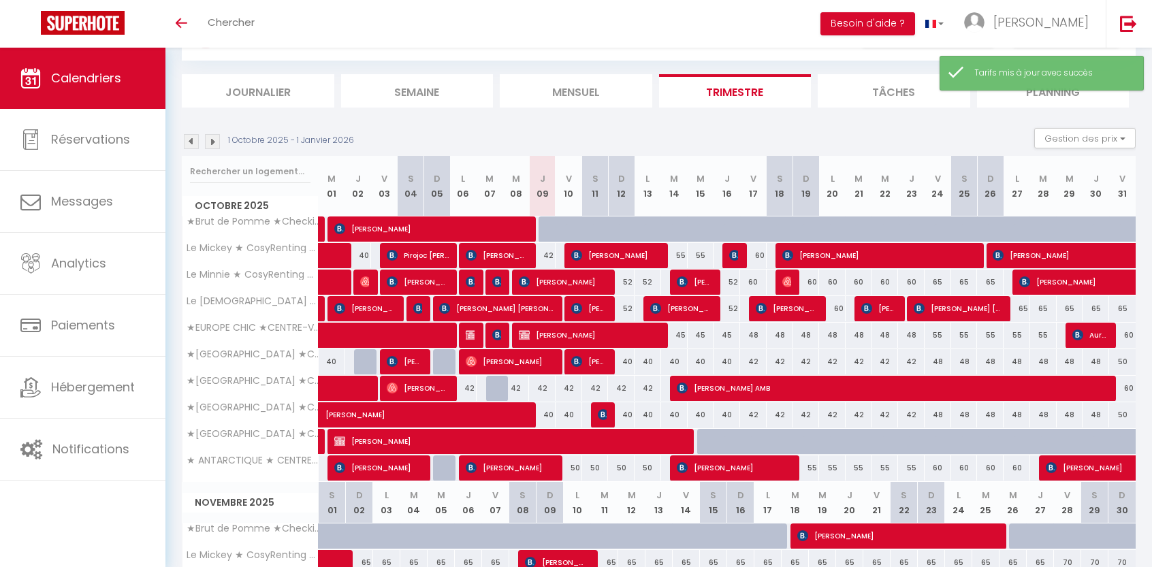
click at [938, 334] on div "55" at bounding box center [937, 335] width 27 height 25
type input "55"
type input "Ven 24 Octobre 2025"
type input "[PERSON_NAME] 25 Octobre 2025"
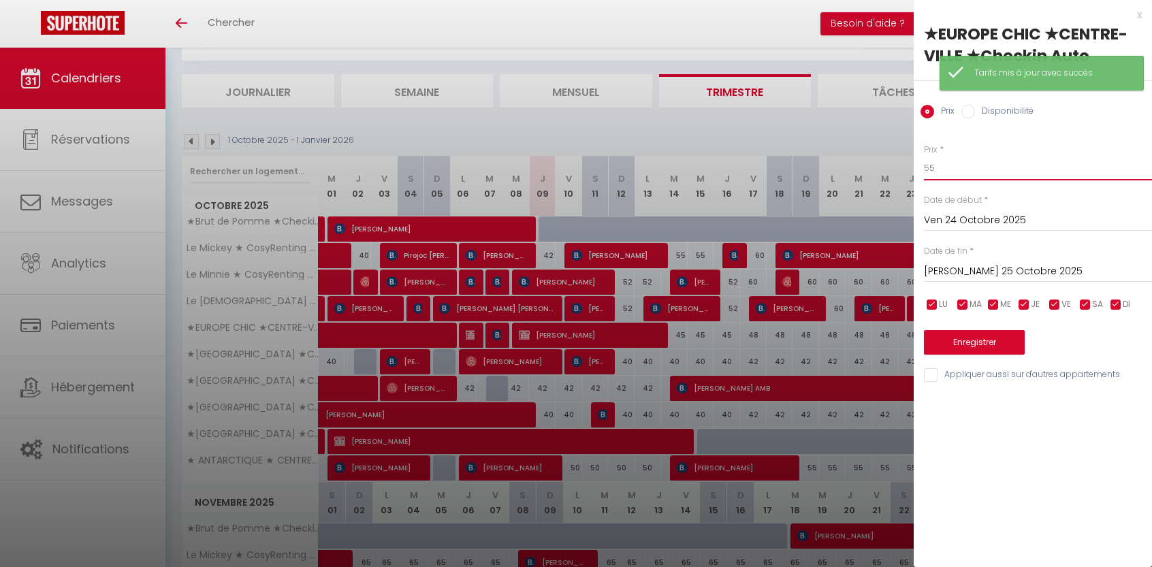
click at [991, 172] on input "55" at bounding box center [1038, 168] width 228 height 25
type input "52"
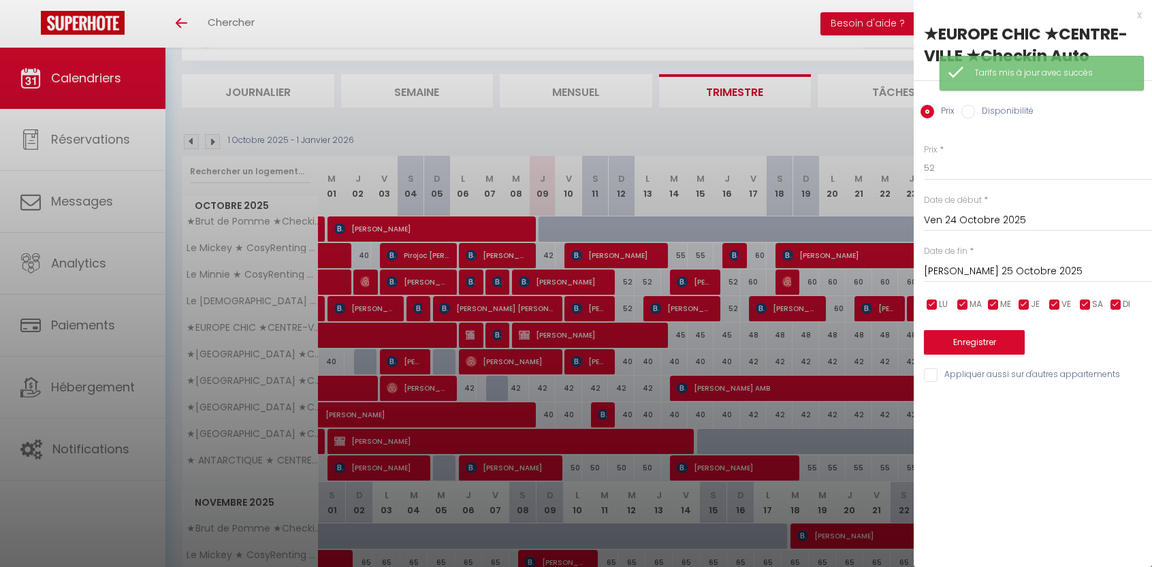
click at [1005, 268] on input "[PERSON_NAME] 25 Octobre 2025" at bounding box center [1038, 272] width 228 height 18
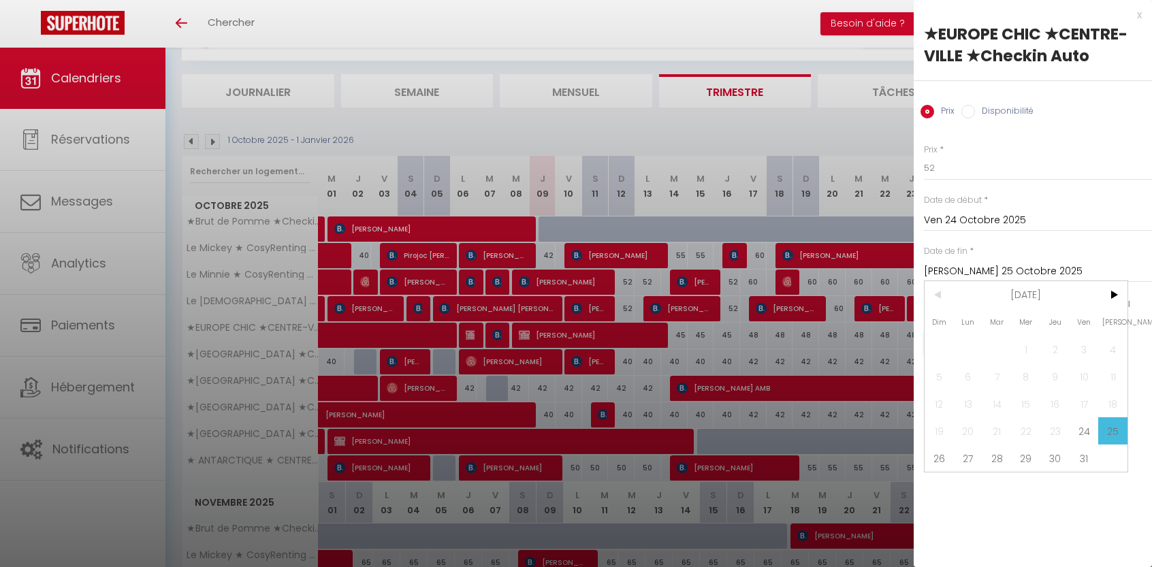
click at [1084, 456] on span "31" at bounding box center [1083, 457] width 29 height 27
type input "Ven 31 Octobre 2025"
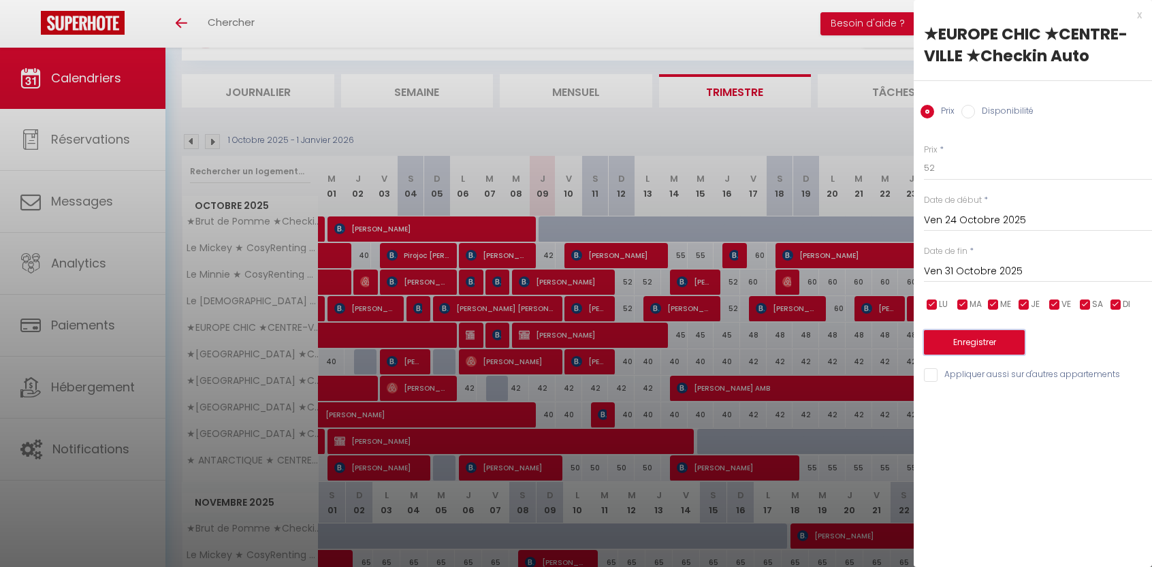
click at [994, 339] on button "Enregistrer" at bounding box center [974, 342] width 101 height 25
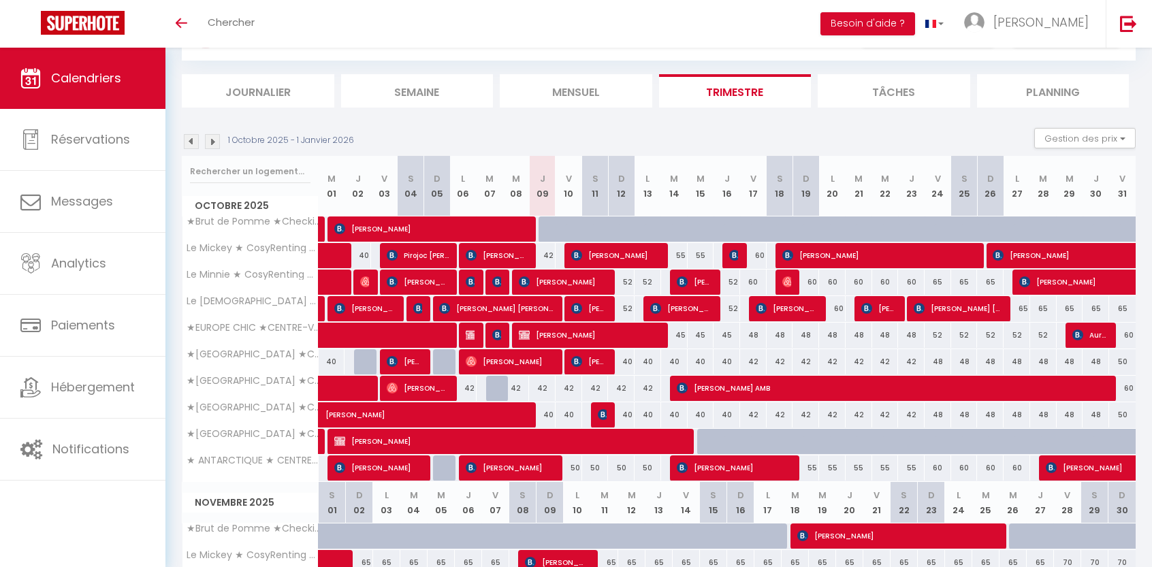
click at [550, 253] on div "42" at bounding box center [542, 255] width 27 height 25
type input "42"
type input "Jeu 09 Octobre 2025"
type input "Ven 10 Octobre 2025"
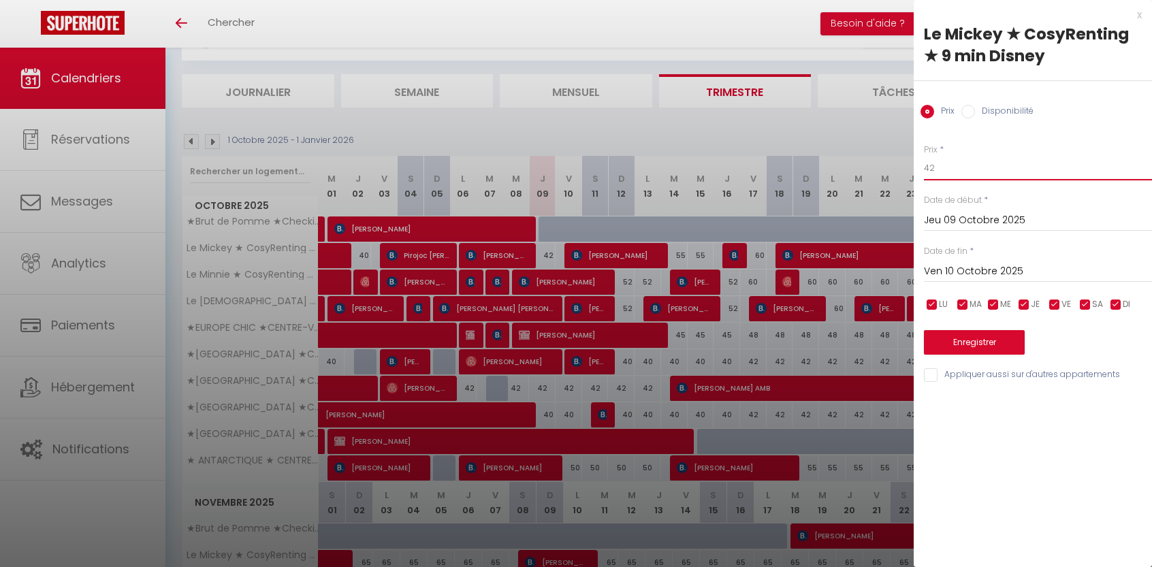
click at [942, 172] on input "42" at bounding box center [1038, 168] width 228 height 25
type input "40"
click at [967, 344] on button "Enregistrer" at bounding box center [974, 342] width 101 height 25
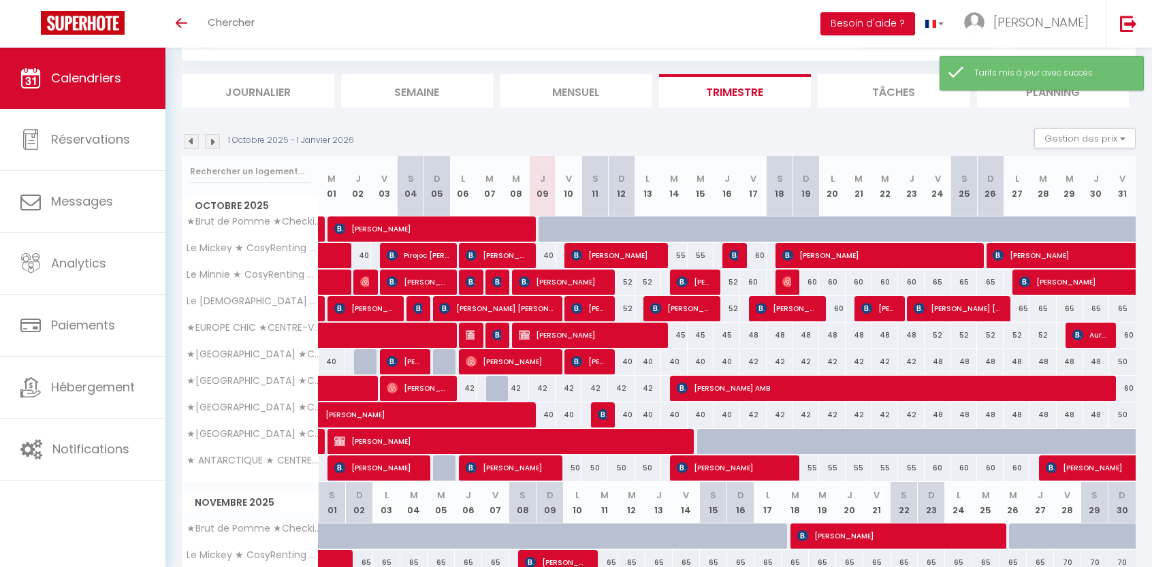
click at [675, 253] on div "55" at bounding box center [674, 255] width 27 height 25
type input "55"
type input "[DATE] Octobre 2025"
type input "Mer 15 Octobre 2025"
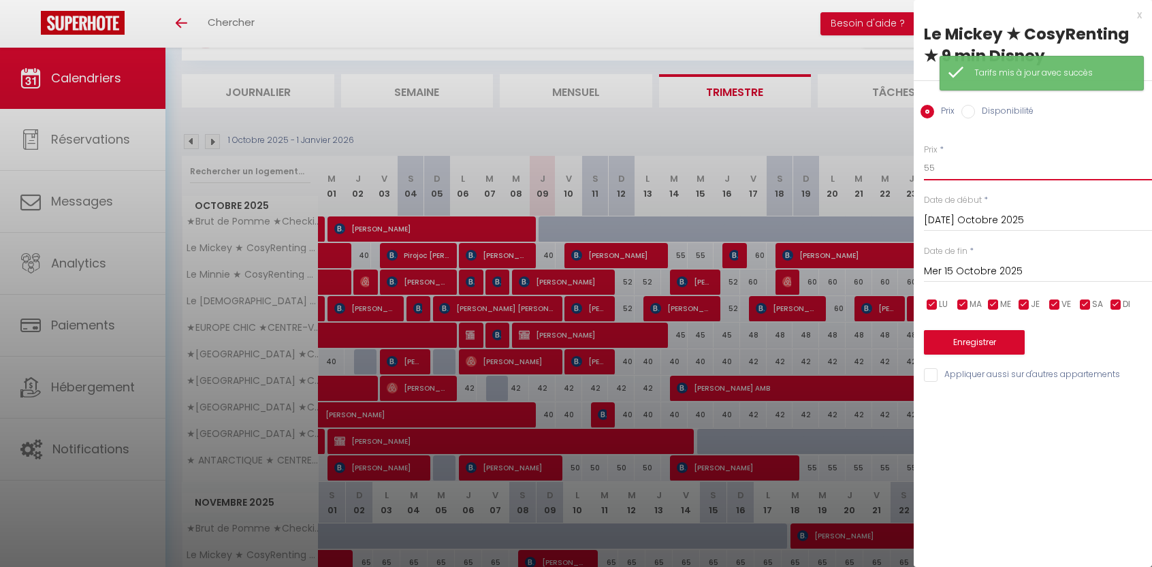
click at [943, 167] on input "55" at bounding box center [1038, 168] width 228 height 25
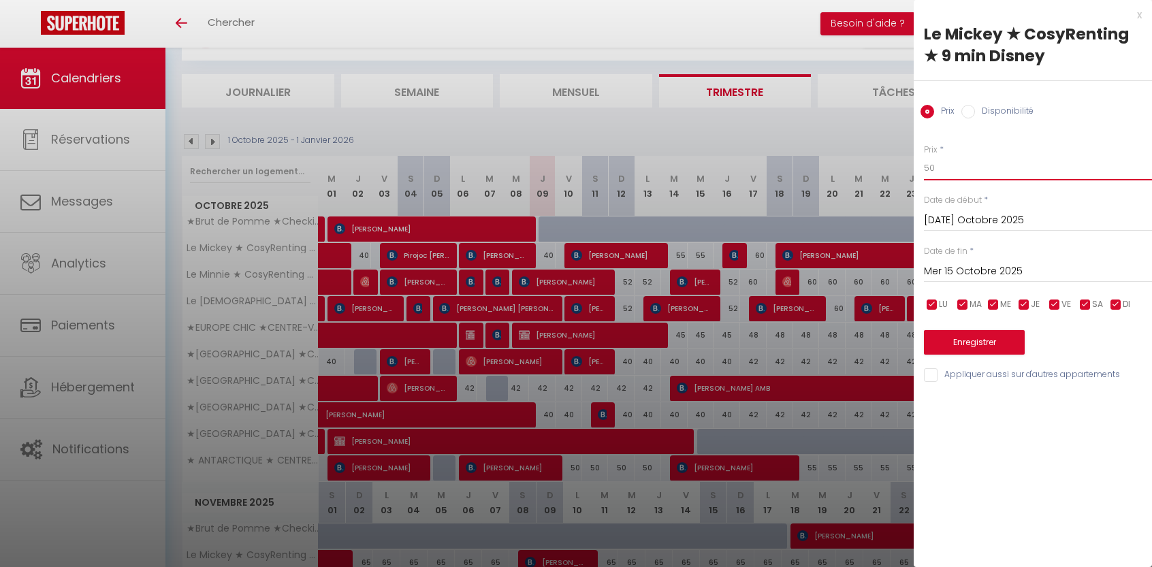
type input "50"
click at [973, 277] on input "Mer 15 Octobre 2025" at bounding box center [1038, 272] width 228 height 18
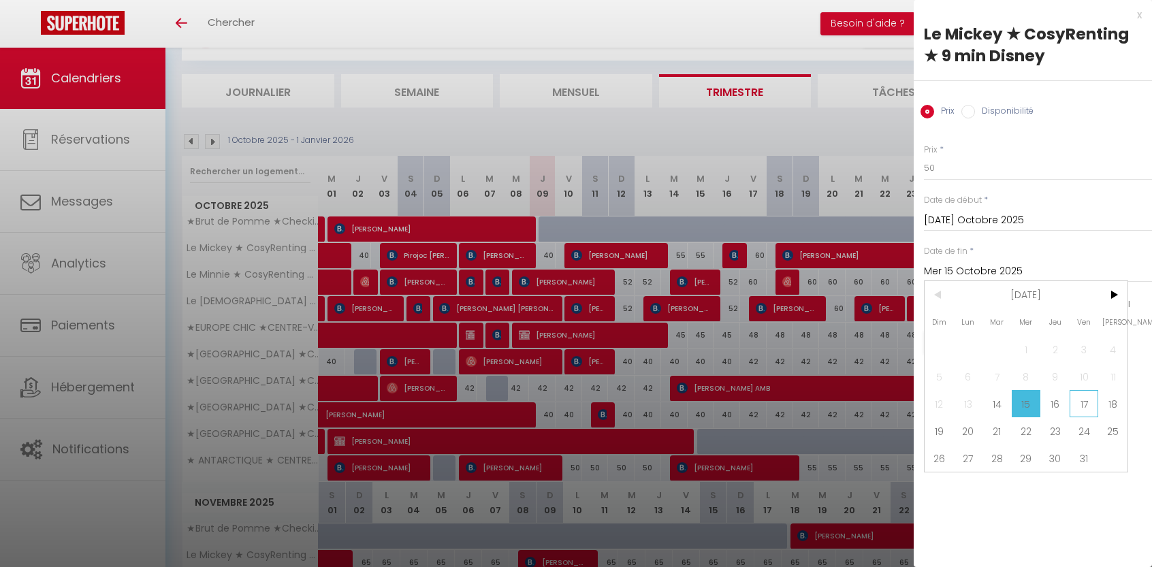
click at [1084, 400] on span "17" at bounding box center [1083, 403] width 29 height 27
type input "Ven 17 Octobre 2025"
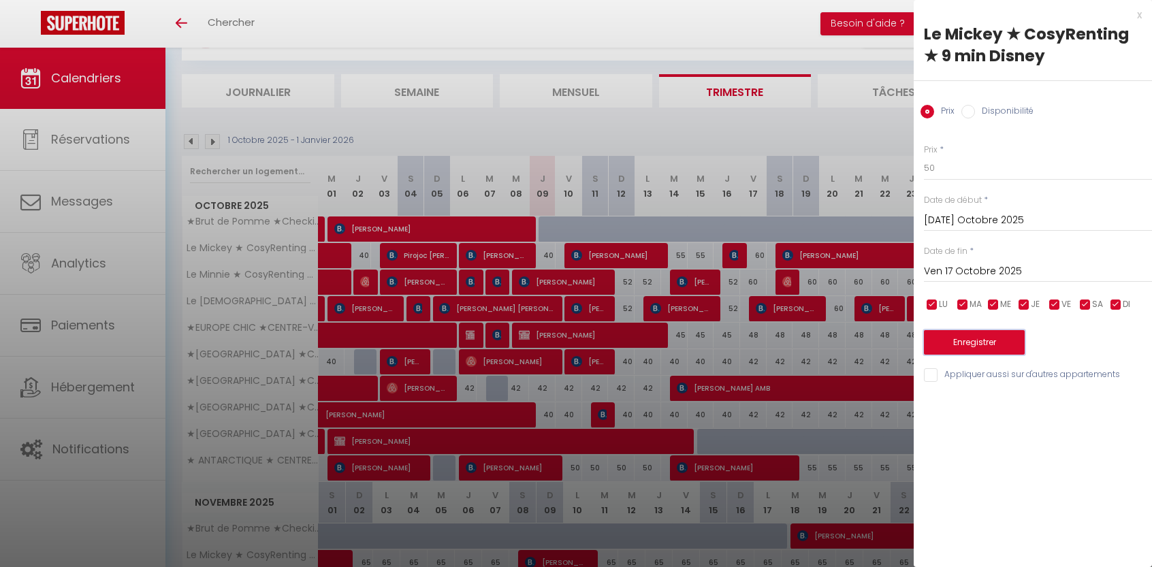
click at [957, 348] on button "Enregistrer" at bounding box center [974, 342] width 101 height 25
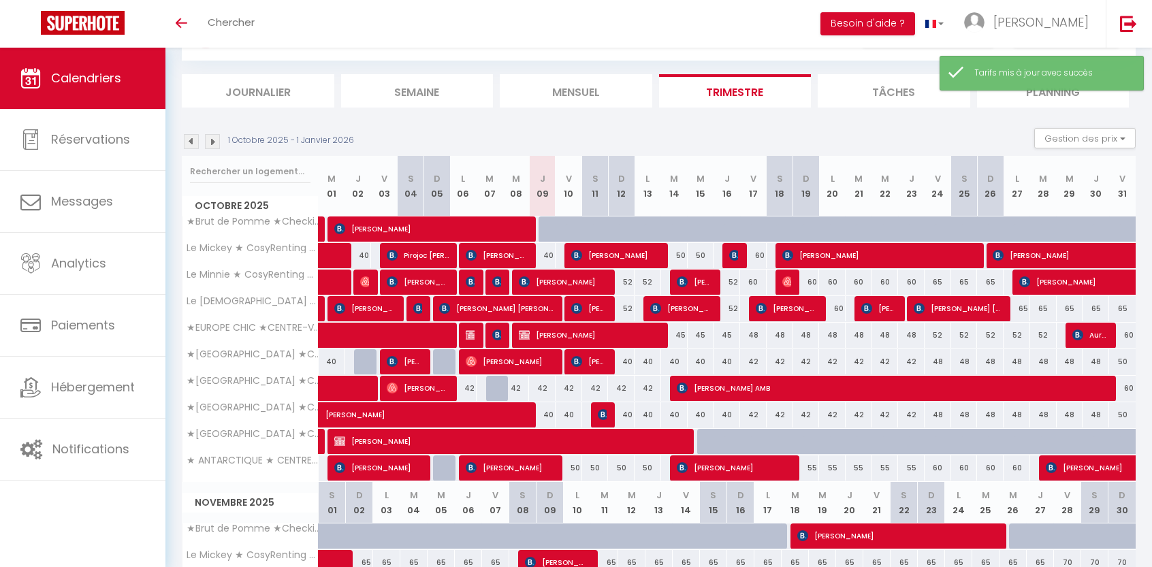
click at [630, 280] on div "52" at bounding box center [621, 282] width 27 height 25
type input "52"
type input "Dim 12 Octobre 2025"
type input "Lun 13 Octobre 2025"
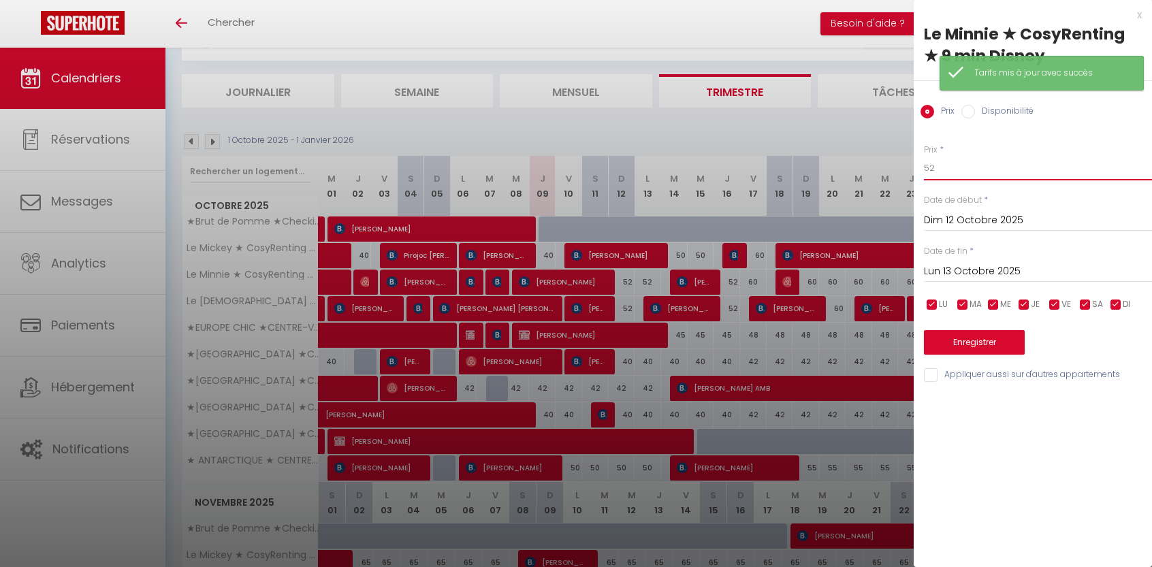
click at [999, 171] on input "52" at bounding box center [1038, 168] width 228 height 25
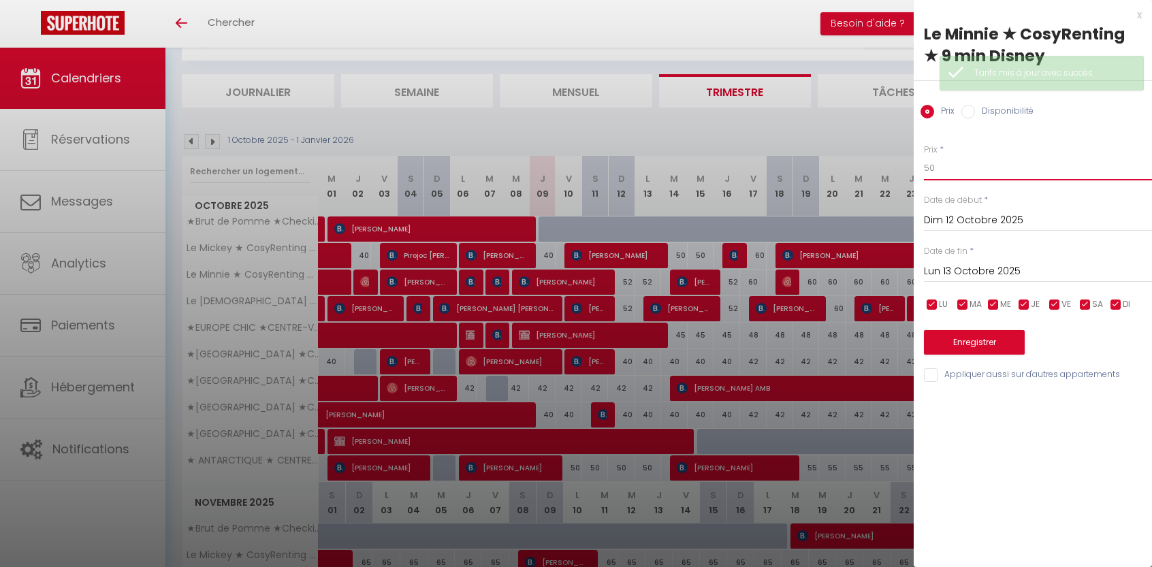
type input "50"
click at [981, 270] on input "Lun 13 Octobre 2025" at bounding box center [1038, 272] width 228 height 18
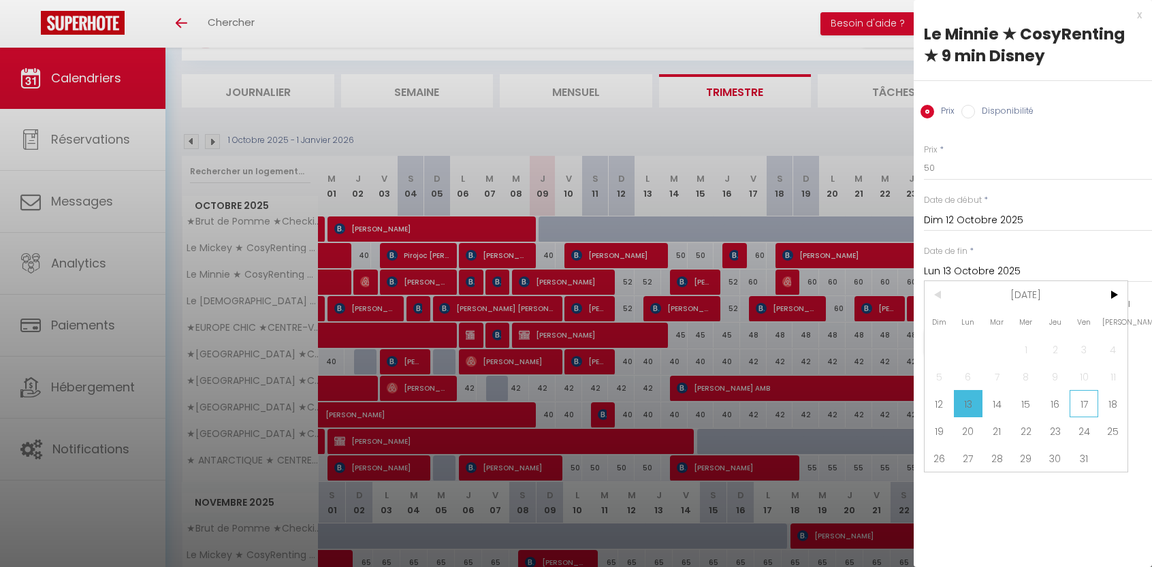
click at [1081, 406] on span "17" at bounding box center [1083, 403] width 29 height 27
type input "Ven 17 Octobre 2025"
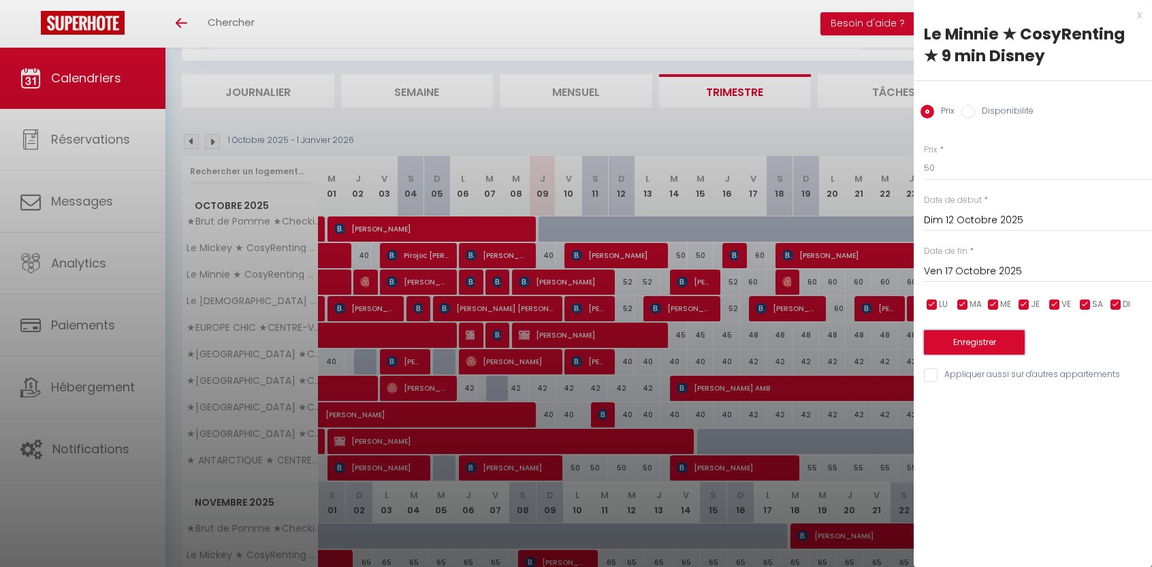
click at [967, 338] on button "Enregistrer" at bounding box center [974, 342] width 101 height 25
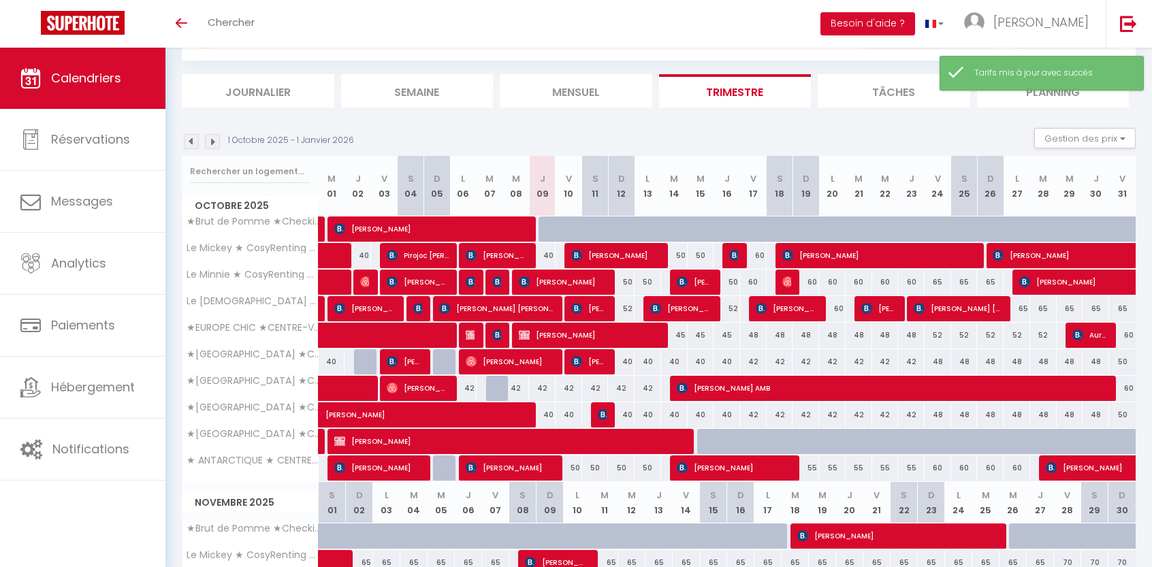
click at [628, 306] on div "52" at bounding box center [621, 308] width 27 height 25
type input "52"
type input "Dim 12 Octobre 2025"
type input "Lun 13 Octobre 2025"
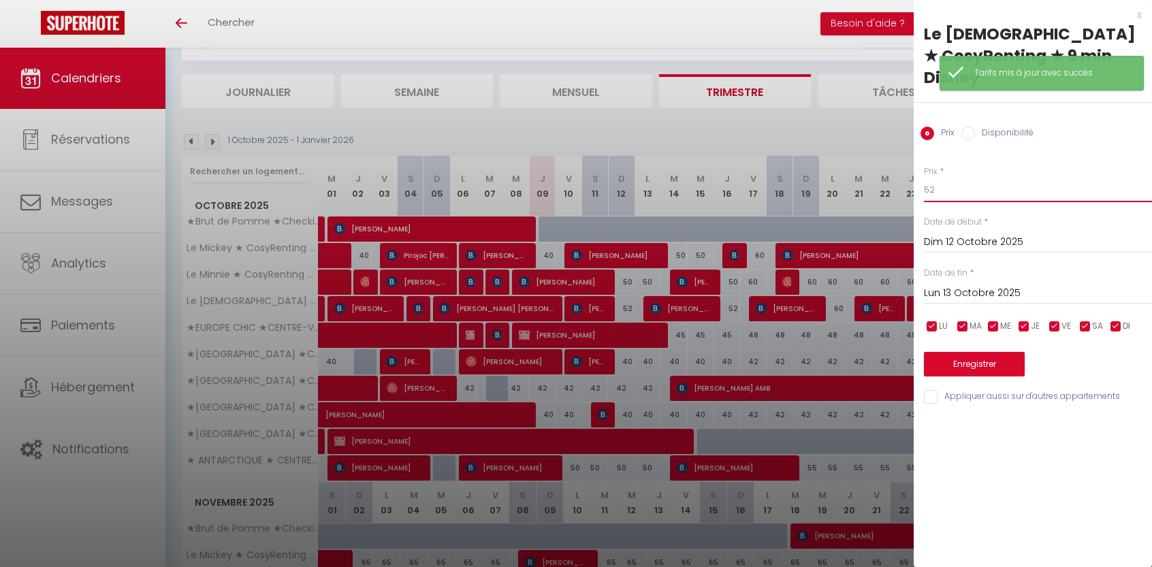
click at [970, 178] on input "52" at bounding box center [1038, 190] width 228 height 25
type input "50"
click at [996, 285] on input "Lun 13 Octobre 2025" at bounding box center [1038, 294] width 228 height 18
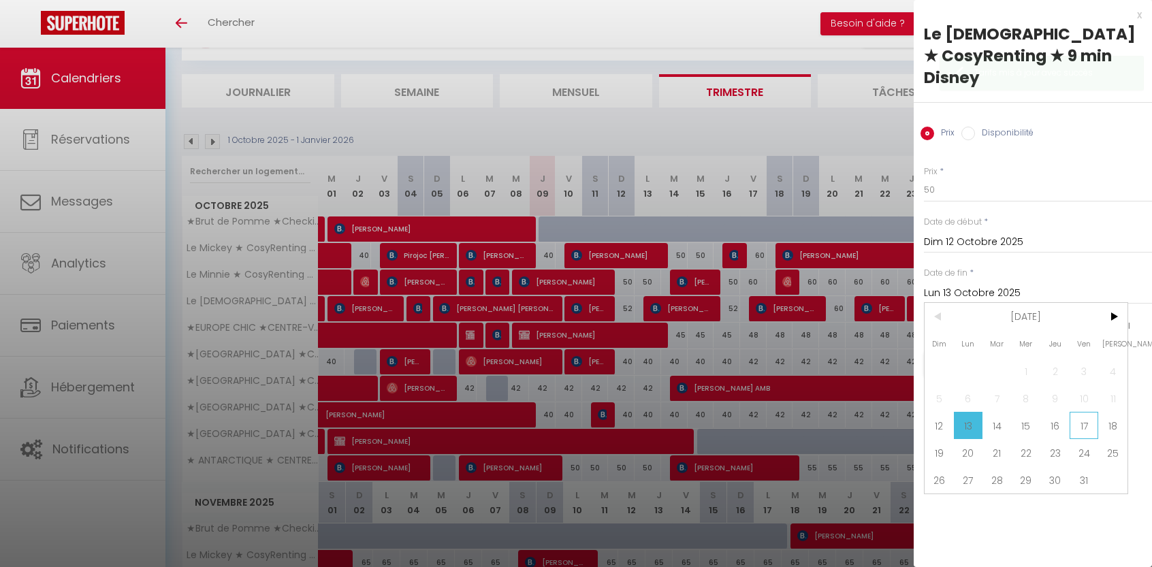
click at [1080, 412] on span "17" at bounding box center [1083, 425] width 29 height 27
type input "Ven 17 Octobre 2025"
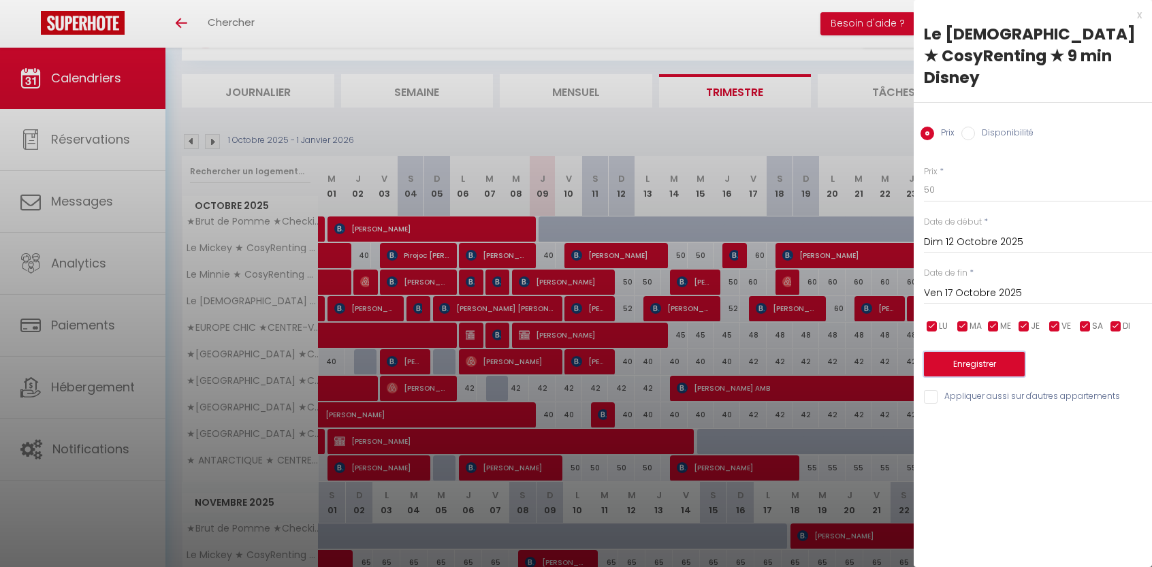
click at [973, 352] on button "Enregistrer" at bounding box center [974, 364] width 101 height 25
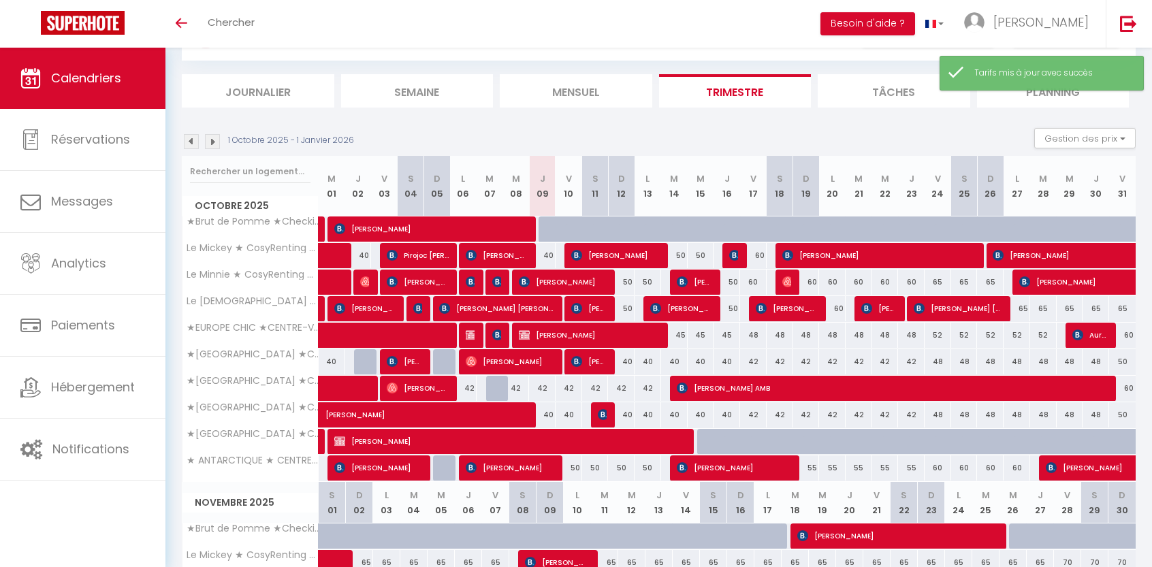
click at [751, 281] on div "60" at bounding box center [753, 282] width 27 height 25
type input "60"
type input "Ven 17 Octobre 2025"
type input "[PERSON_NAME] 18 Octobre 2025"
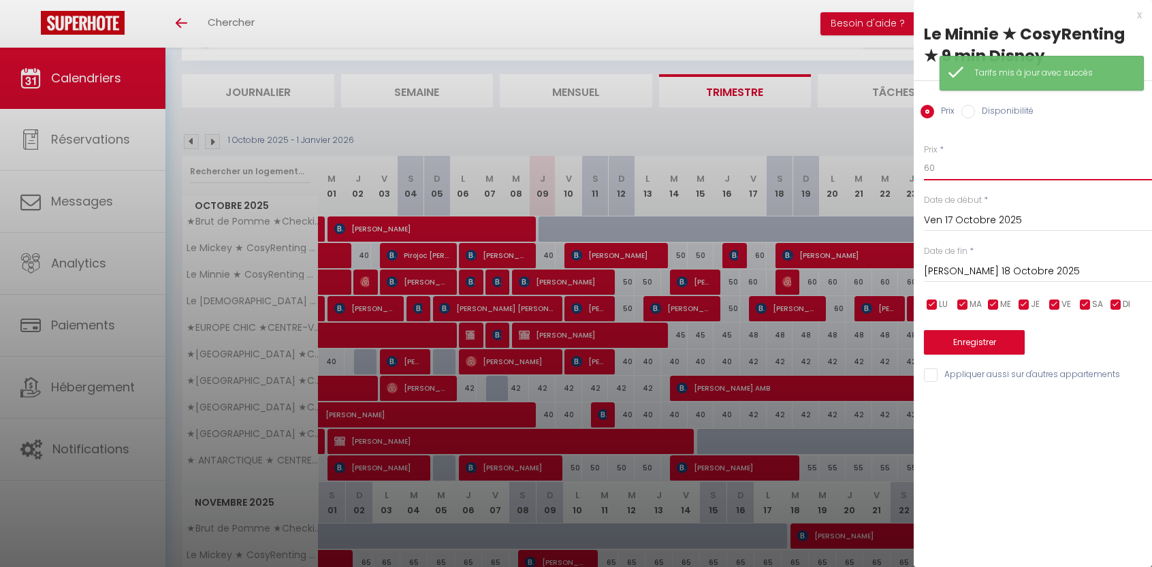
click at [966, 169] on input "60" at bounding box center [1038, 168] width 228 height 25
type input "6"
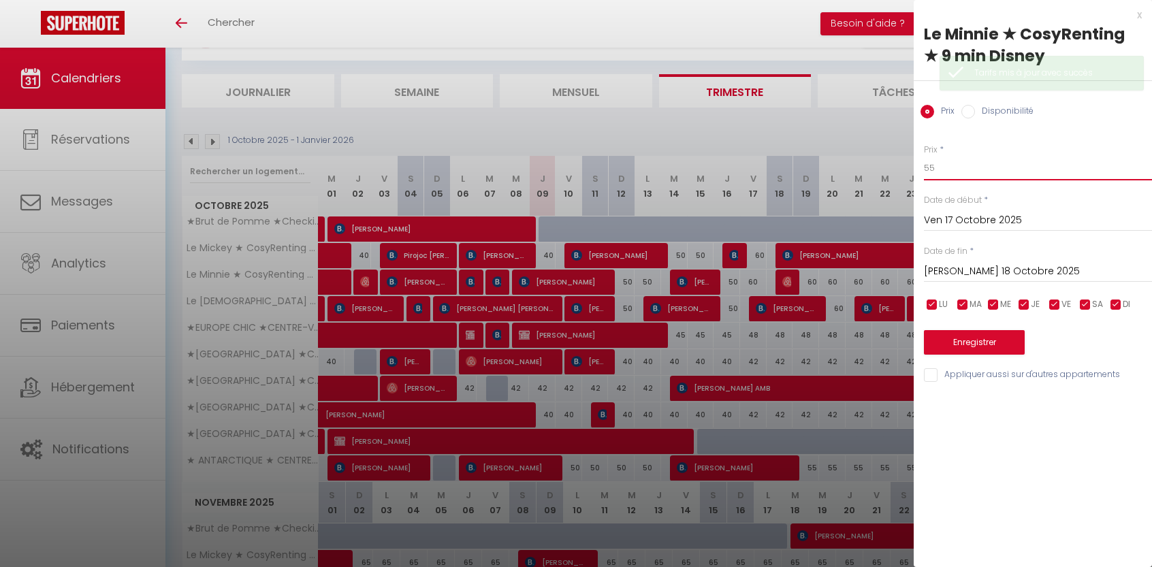
type input "55"
click at [982, 272] on input "[PERSON_NAME] 18 Octobre 2025" at bounding box center [1038, 272] width 228 height 18
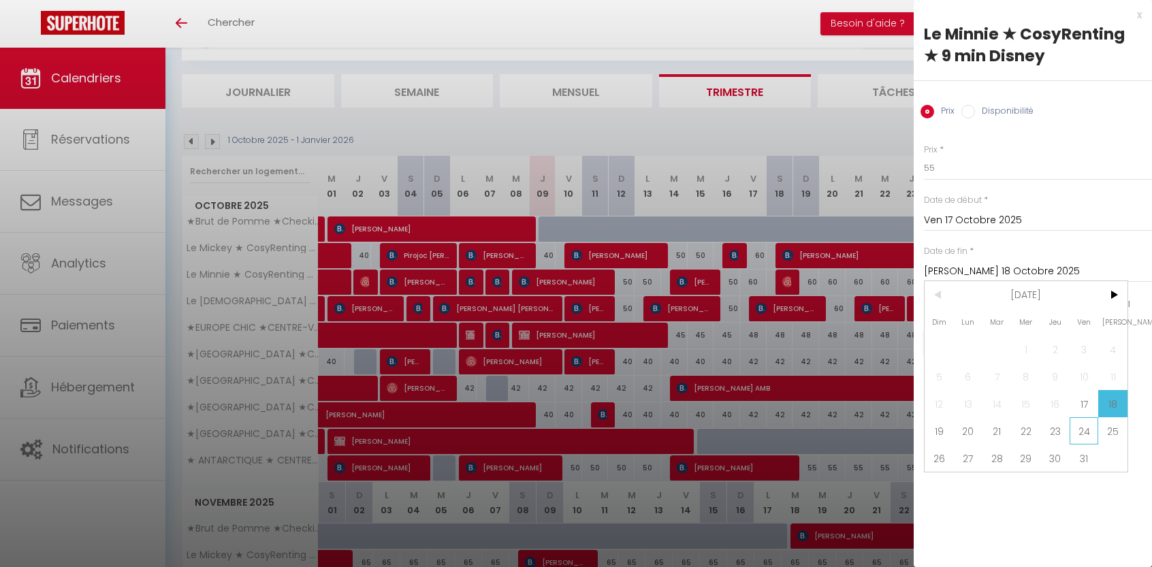
click at [1081, 425] on span "24" at bounding box center [1083, 430] width 29 height 27
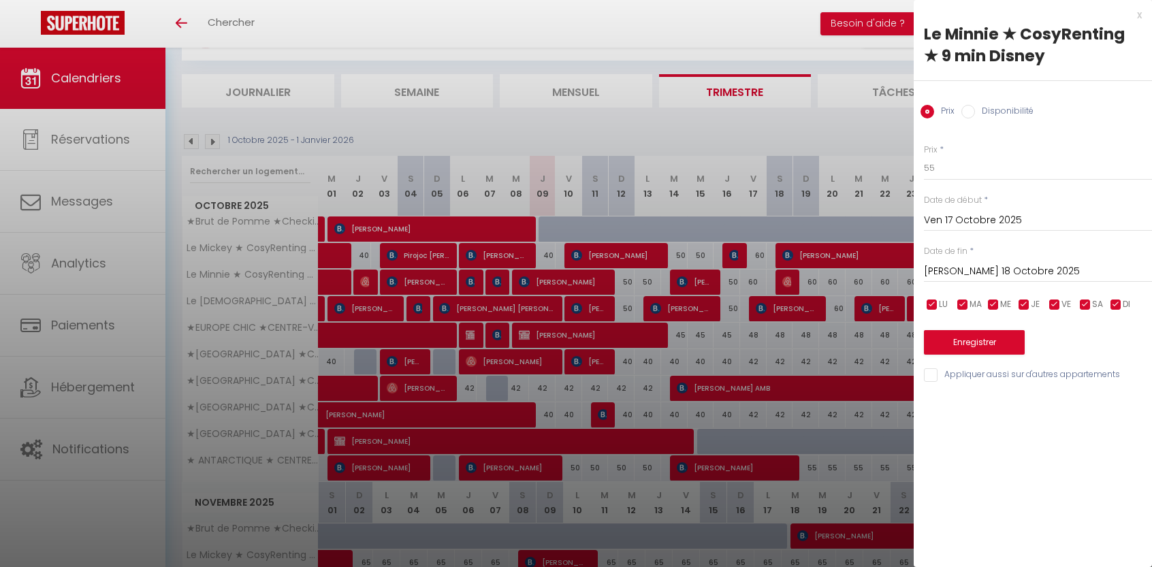
type input "Ven 24 Octobre 2025"
click at [997, 351] on button "Enregistrer" at bounding box center [974, 342] width 101 height 25
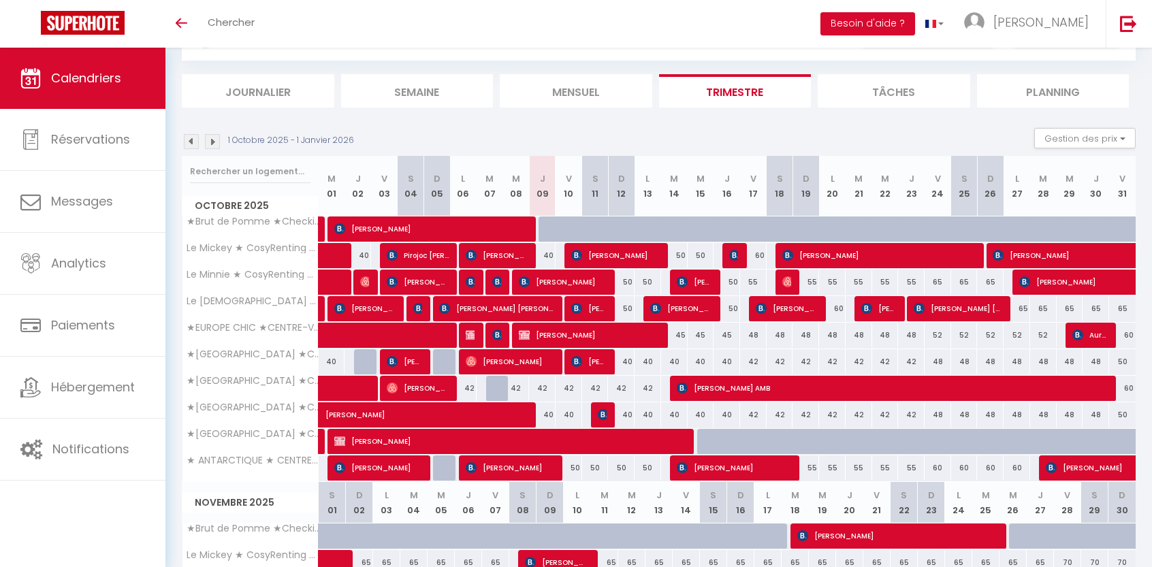
click at [838, 307] on div "60" at bounding box center [832, 308] width 27 height 25
type input "60"
type input "Lun 20 Octobre 2025"
type input "[DATE] Octobre 2025"
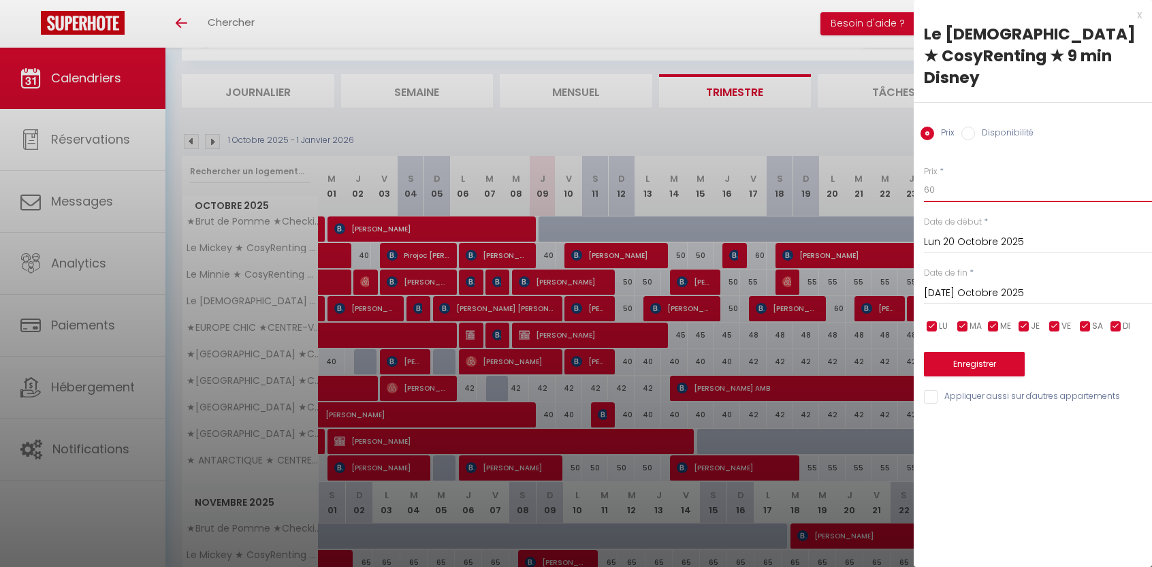
click at [951, 178] on input "60" at bounding box center [1038, 190] width 228 height 25
type input "6"
type input "55"
click at [1001, 352] on button "Enregistrer" at bounding box center [974, 364] width 101 height 25
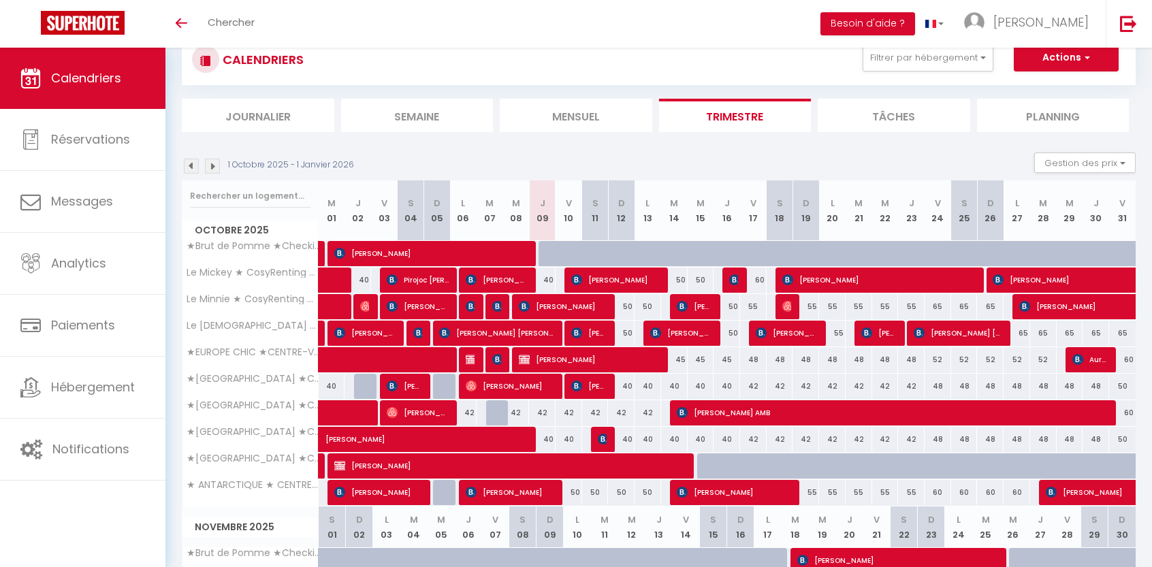
scroll to position [57, 0]
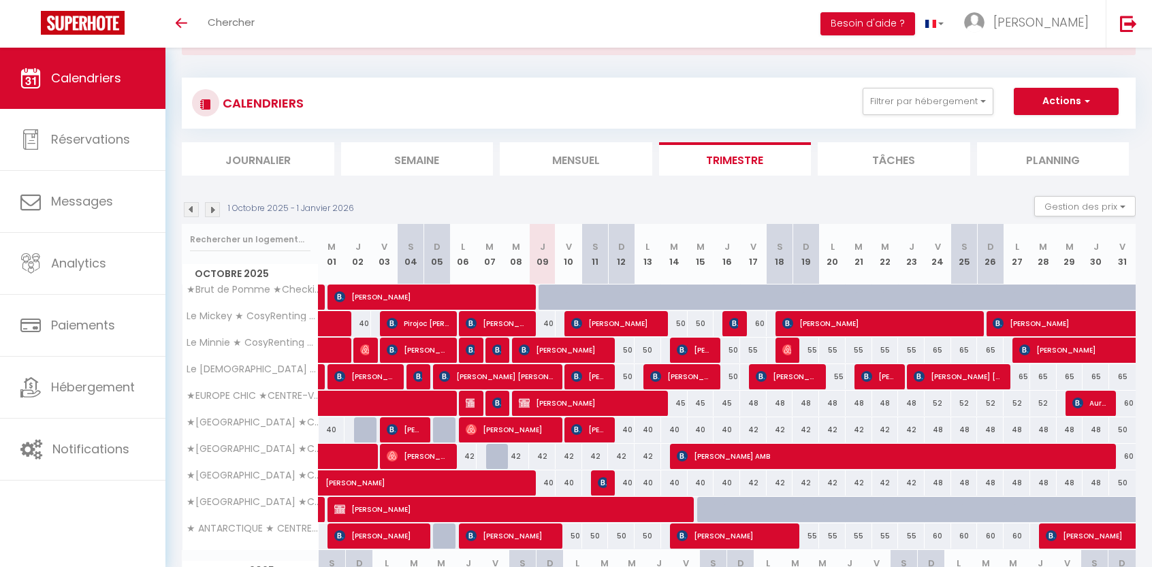
click at [937, 348] on div "65" at bounding box center [937, 350] width 27 height 25
type input "65"
type input "Ven 24 Octobre 2025"
type input "[PERSON_NAME] 25 Octobre 2025"
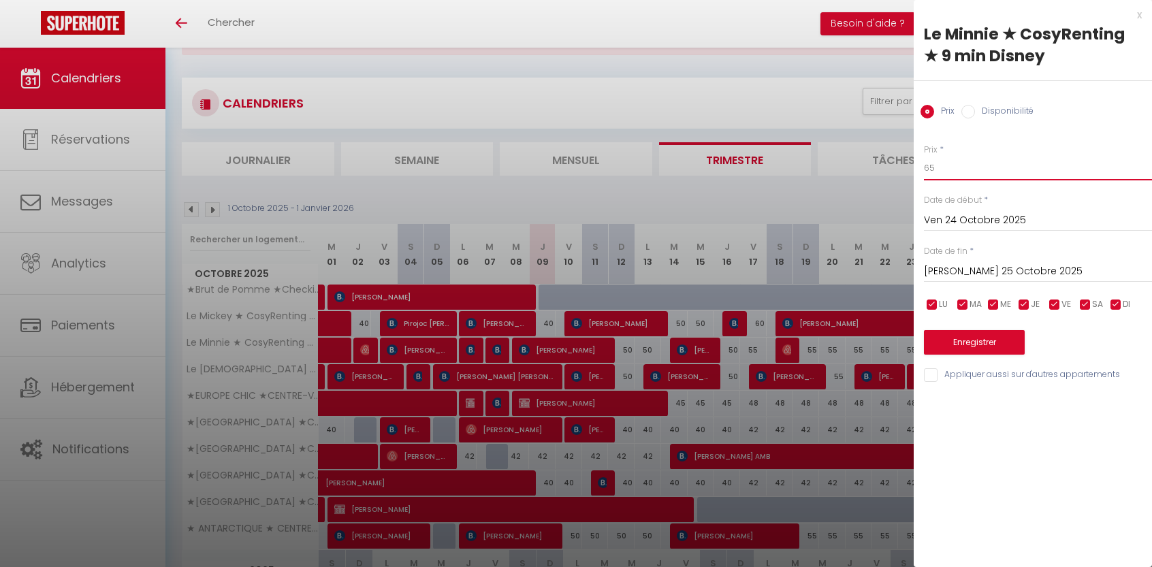
click at [961, 165] on input "65" at bounding box center [1038, 168] width 228 height 25
type input "662"
click at [978, 276] on input "[PERSON_NAME] 25 Octobre 2025" at bounding box center [1038, 272] width 228 height 18
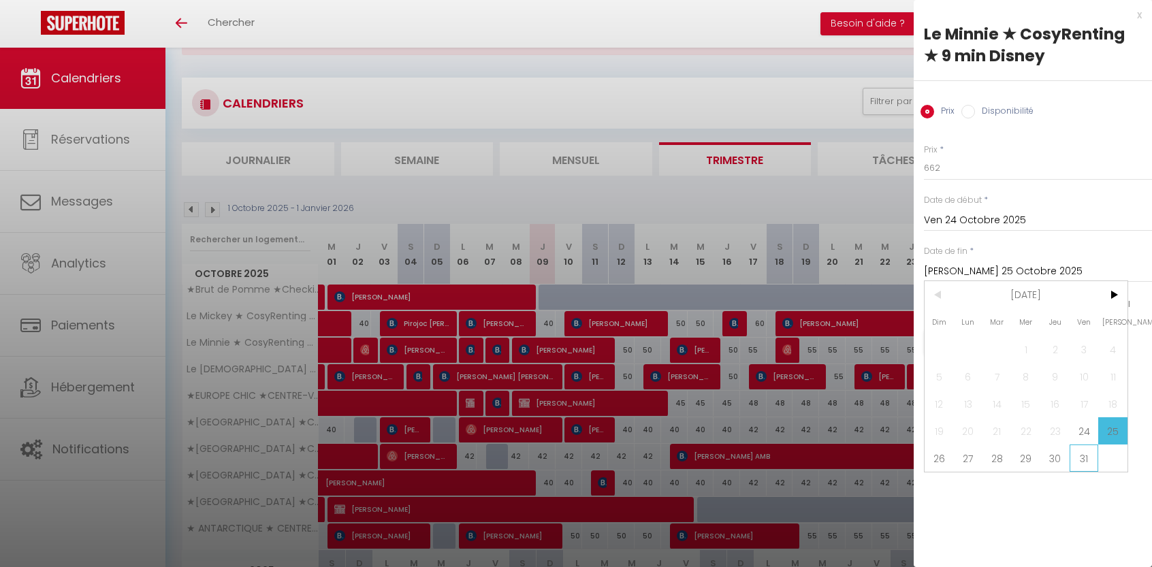
click at [1082, 456] on span "31" at bounding box center [1083, 457] width 29 height 27
type input "Ven 31 Octobre 2025"
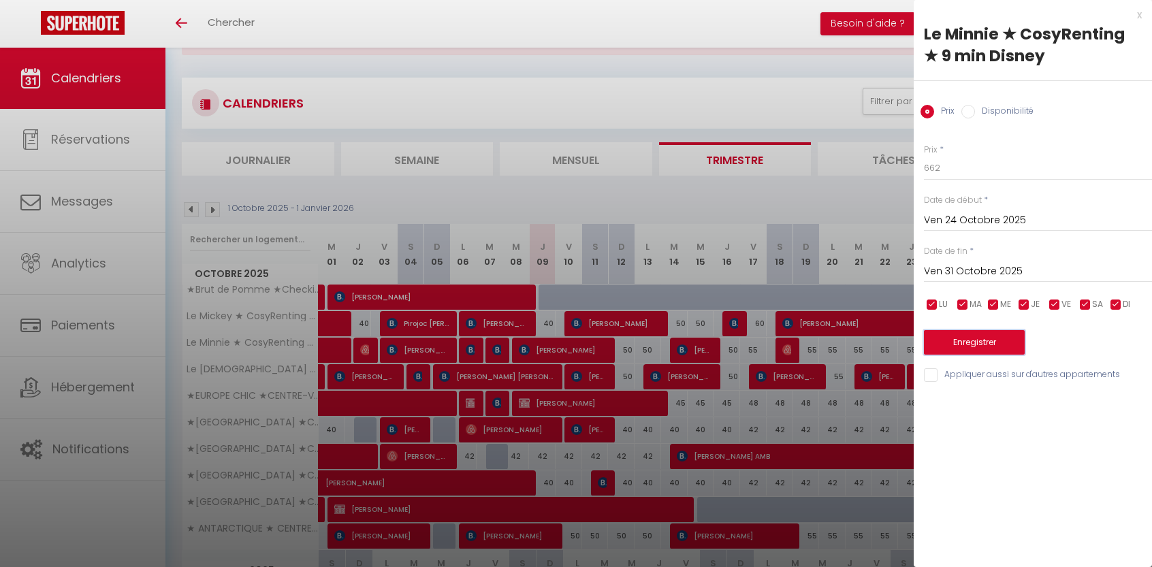
click at [996, 346] on button "Enregistrer" at bounding box center [974, 342] width 101 height 25
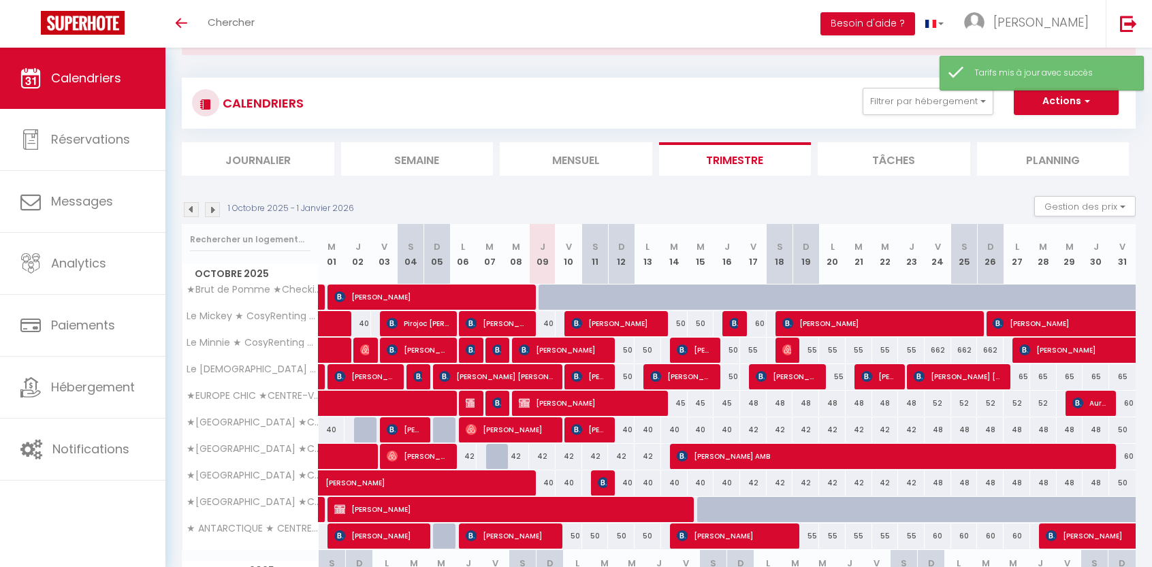
click at [938, 346] on div "662" at bounding box center [937, 350] width 27 height 25
type input "662"
type input "Ven 24 Octobre 2025"
type input "[PERSON_NAME] 25 Octobre 2025"
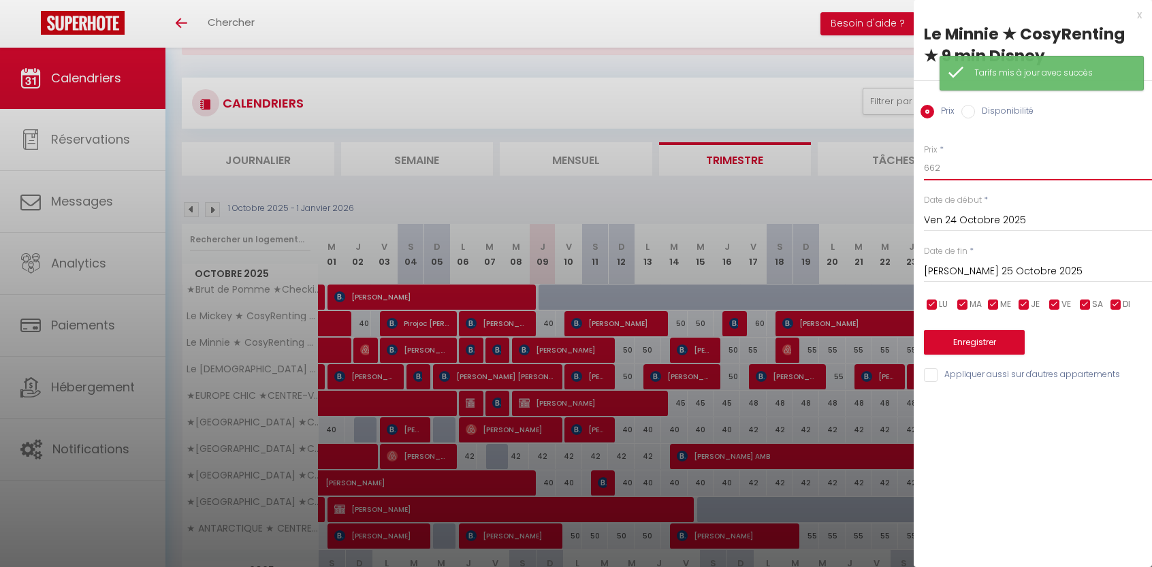
click at [959, 175] on input "662" at bounding box center [1038, 168] width 228 height 25
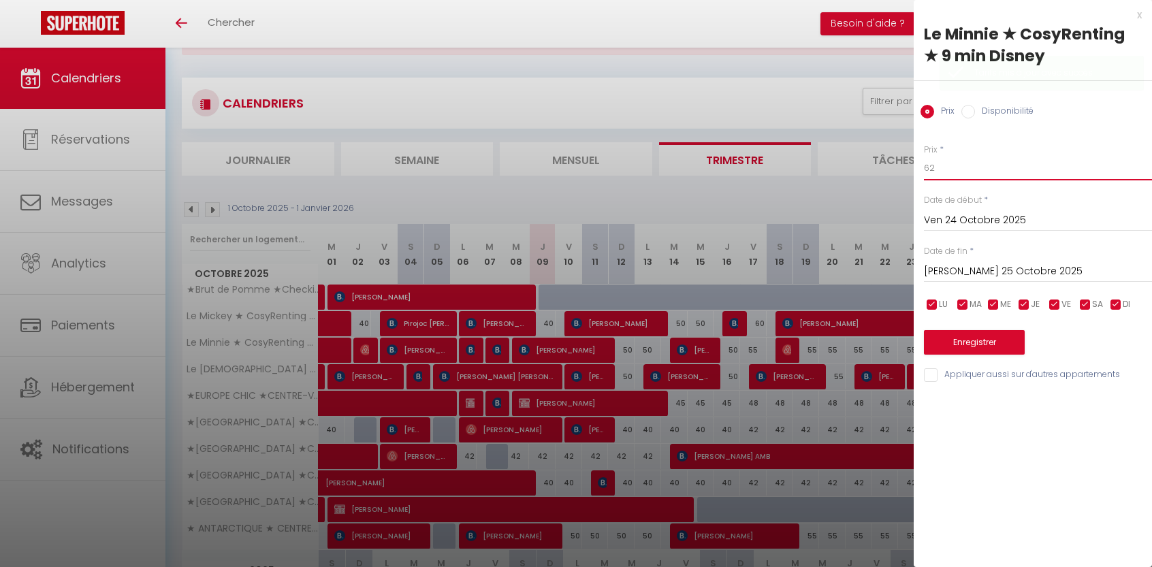
type input "62"
click at [975, 271] on input "[PERSON_NAME] 25 Octobre 2025" at bounding box center [1038, 272] width 228 height 18
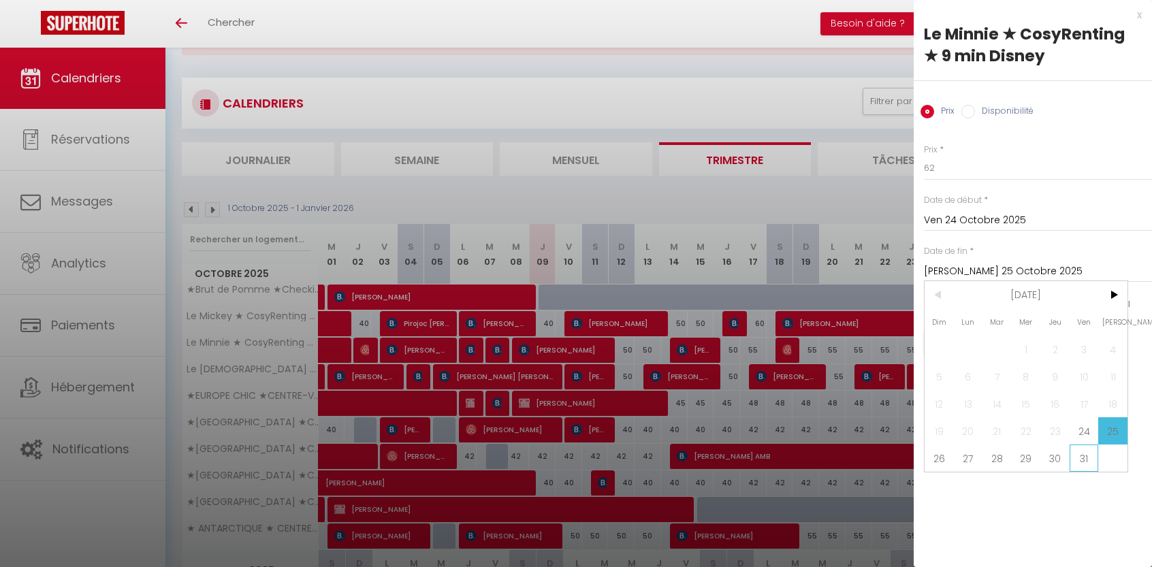
click at [1080, 455] on span "31" at bounding box center [1083, 457] width 29 height 27
type input "Ven 31 Octobre 2025"
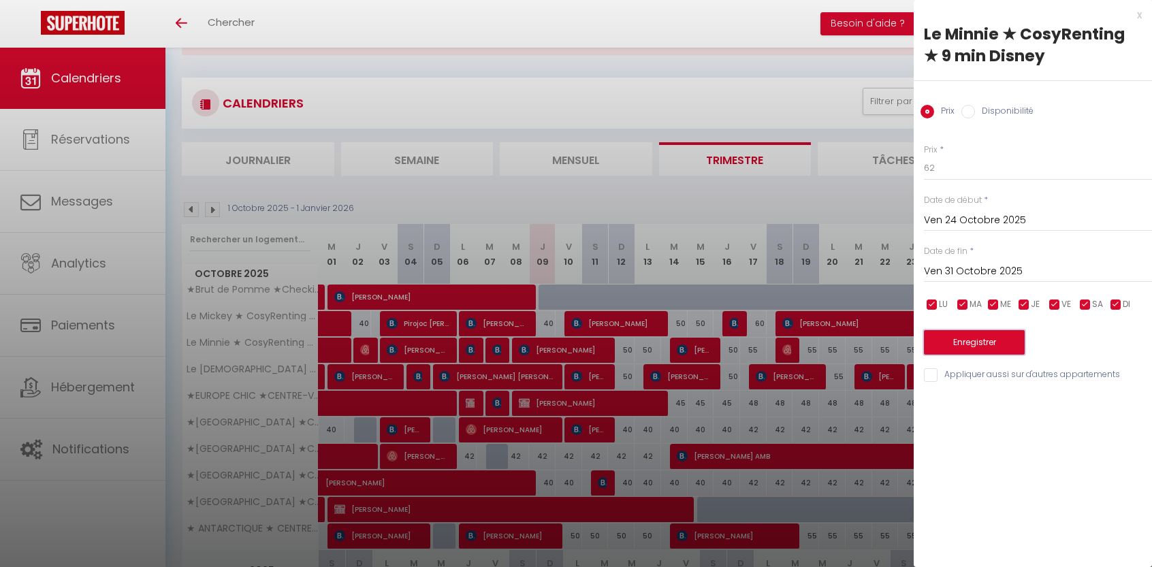
click at [986, 346] on button "Enregistrer" at bounding box center [974, 342] width 101 height 25
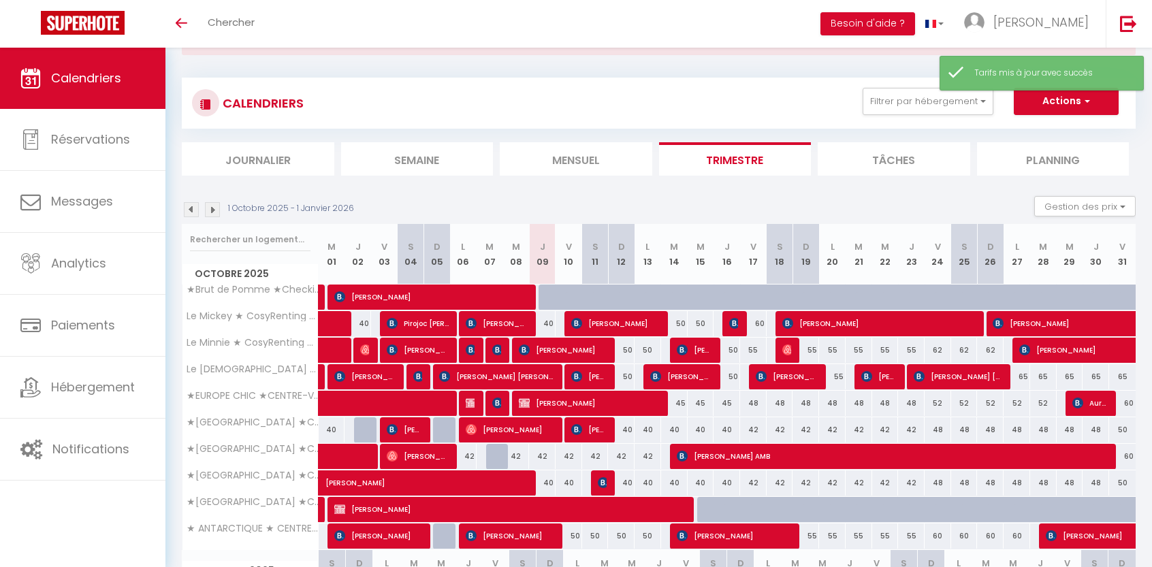
click at [1025, 375] on div "65" at bounding box center [1016, 376] width 27 height 25
type input "65"
type input "Lun 27 Octobre 2025"
type input "[DATE] Octobre 2025"
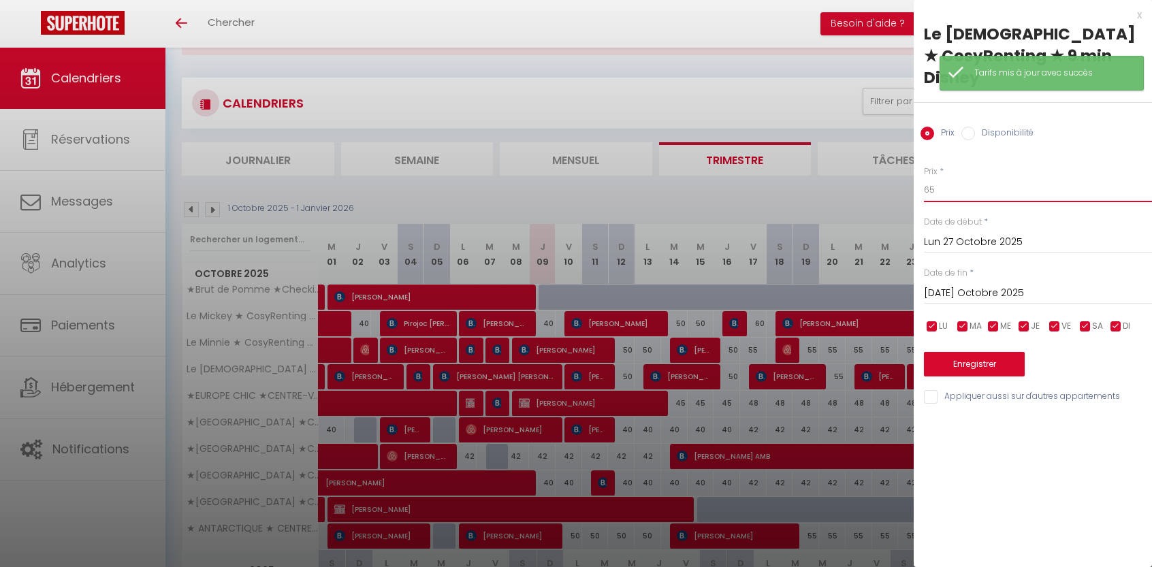
click at [961, 178] on input "65" at bounding box center [1038, 190] width 228 height 25
type input "62"
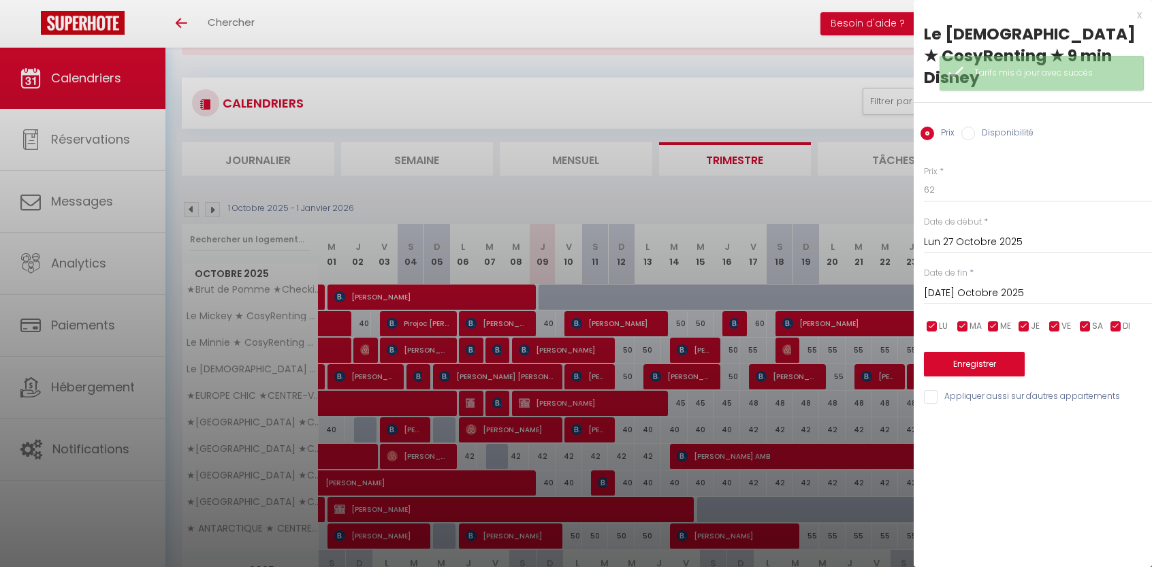
click at [994, 285] on input "[DATE] Octobre 2025" at bounding box center [1038, 294] width 228 height 18
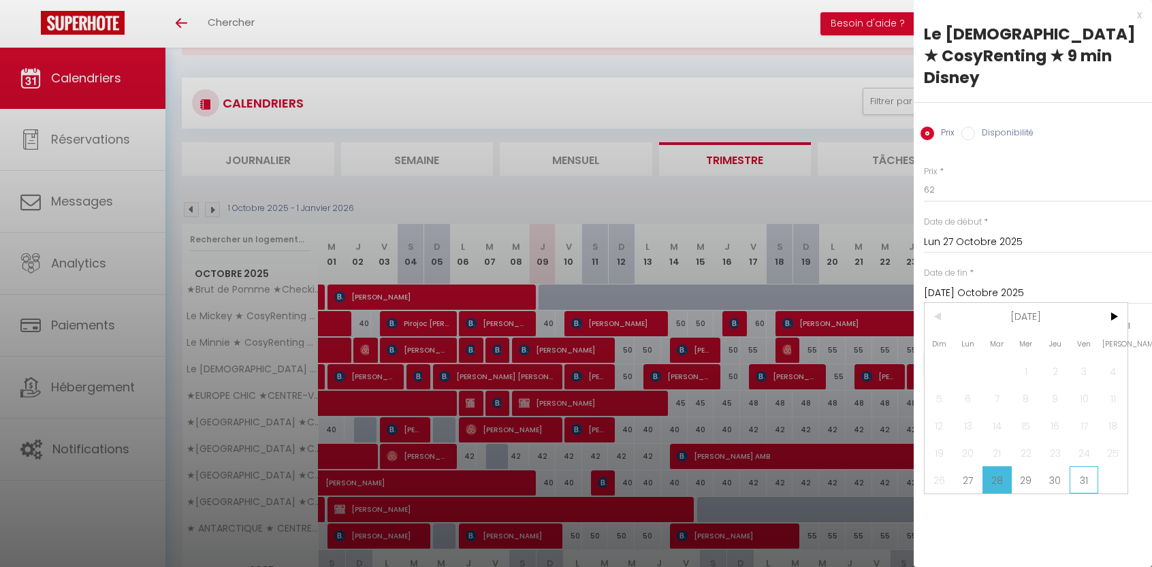
click at [1080, 466] on span "31" at bounding box center [1083, 479] width 29 height 27
type input "Ven 31 Octobre 2025"
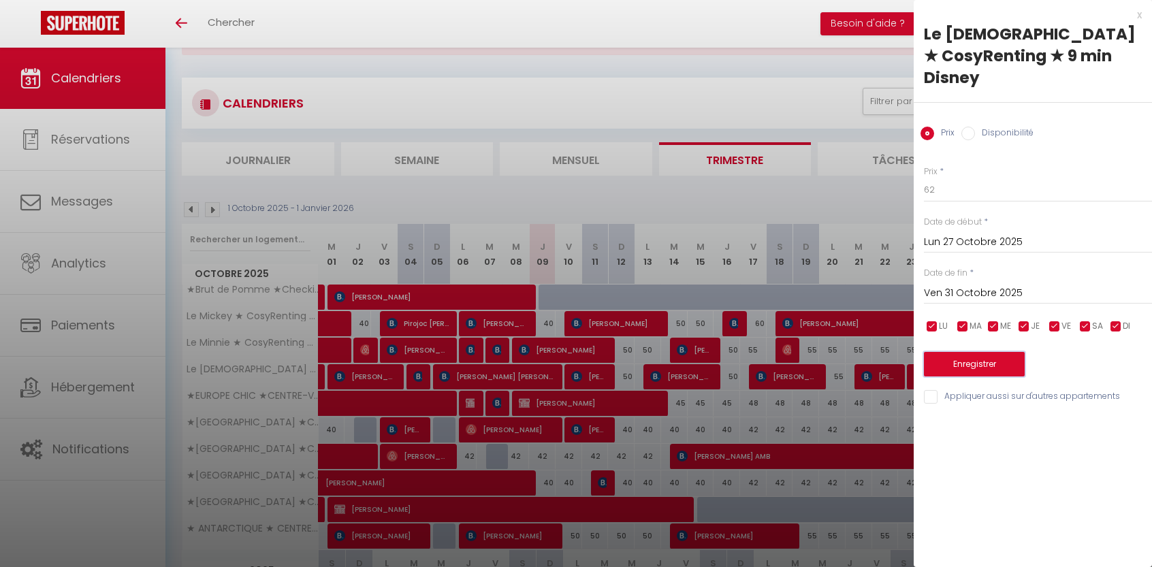
click at [978, 352] on button "Enregistrer" at bounding box center [974, 364] width 101 height 25
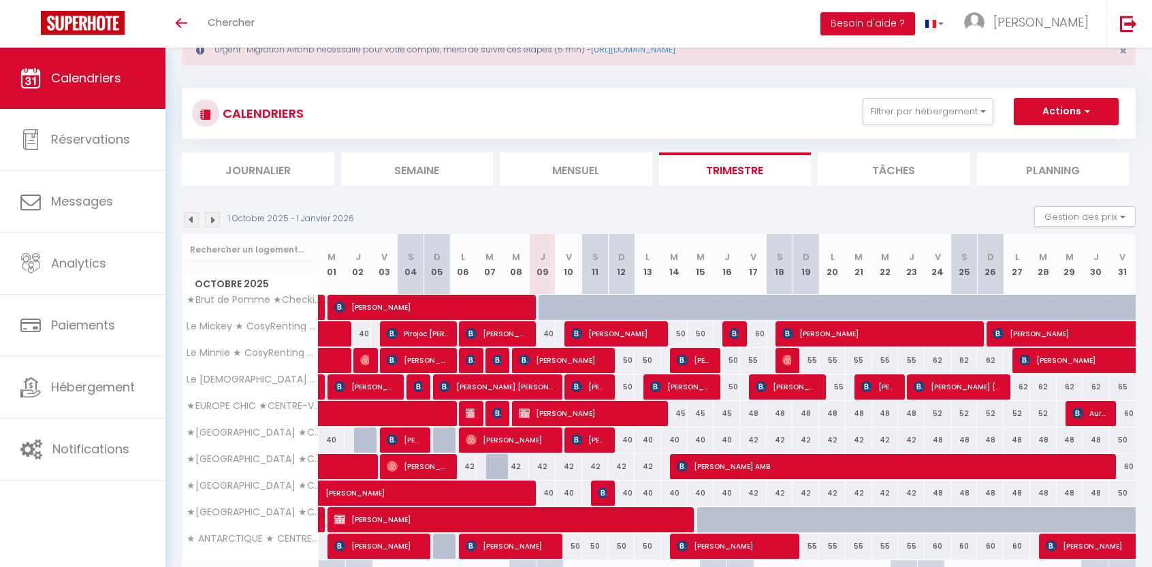
scroll to position [0, 0]
